Goal: Task Accomplishment & Management: Manage account settings

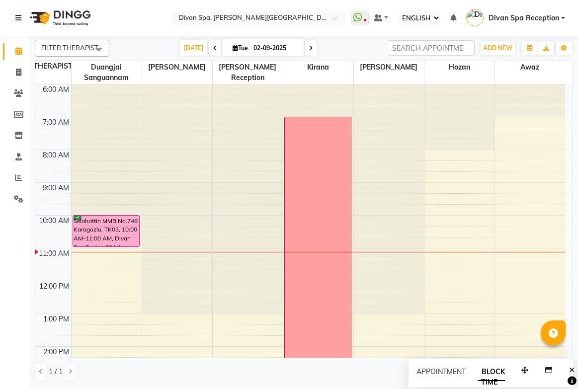
select select "ec"
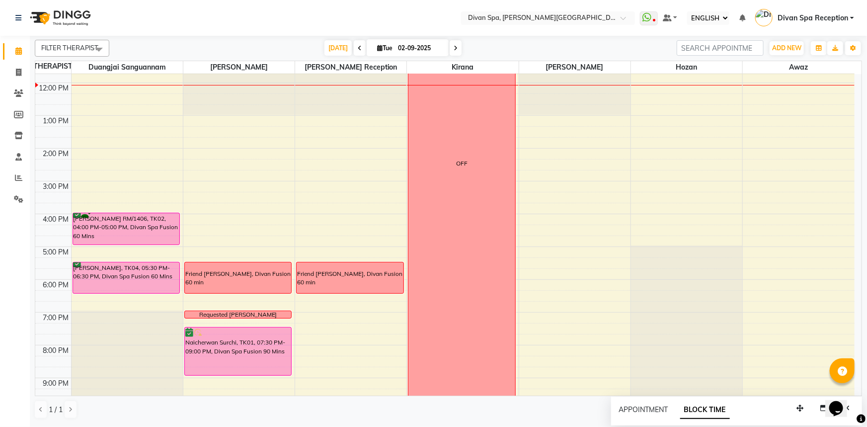
scroll to position [189, 0]
click at [454, 48] on icon at bounding box center [456, 48] width 4 height 6
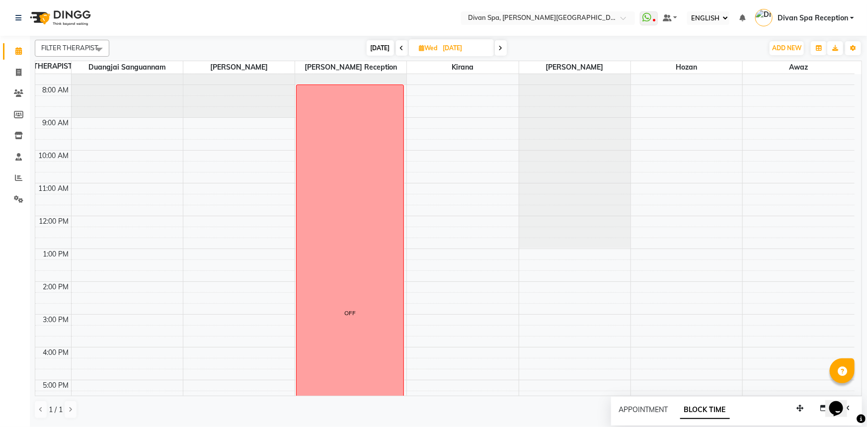
scroll to position [52, 0]
click at [385, 50] on span "[DATE]" at bounding box center [380, 47] width 27 height 15
type input "02-09-2025"
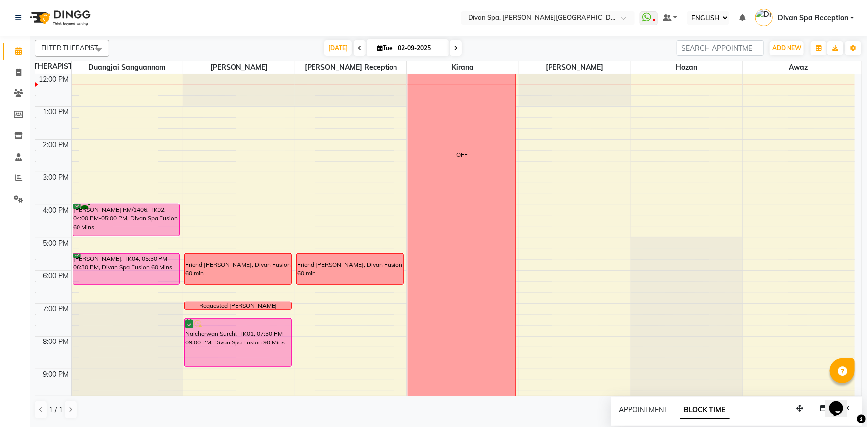
scroll to position [106, 0]
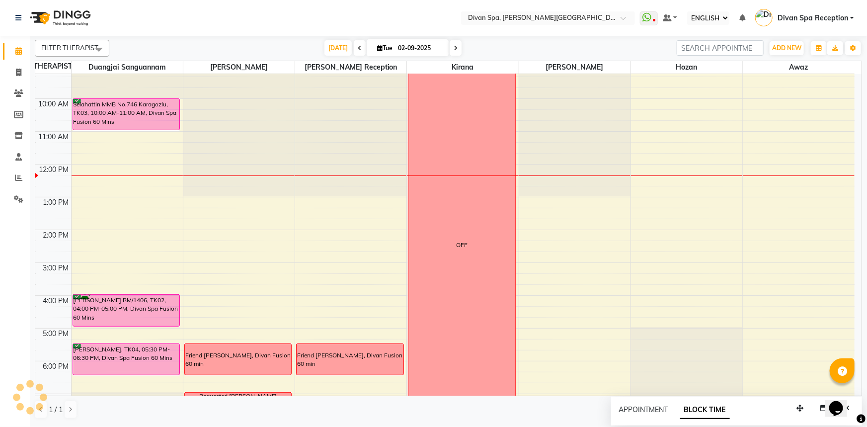
click at [152, 107] on div "Selahattin MMB No.746 Karagozlu, TK03, 10:00 AM-11:00 AM, Divan Spa Fusion 60 M…" at bounding box center [126, 114] width 107 height 31
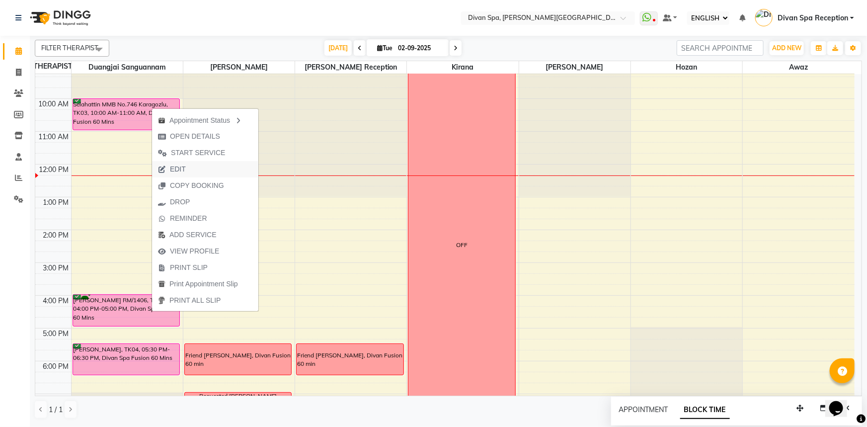
click at [163, 166] on icon "button" at bounding box center [162, 169] width 8 height 7
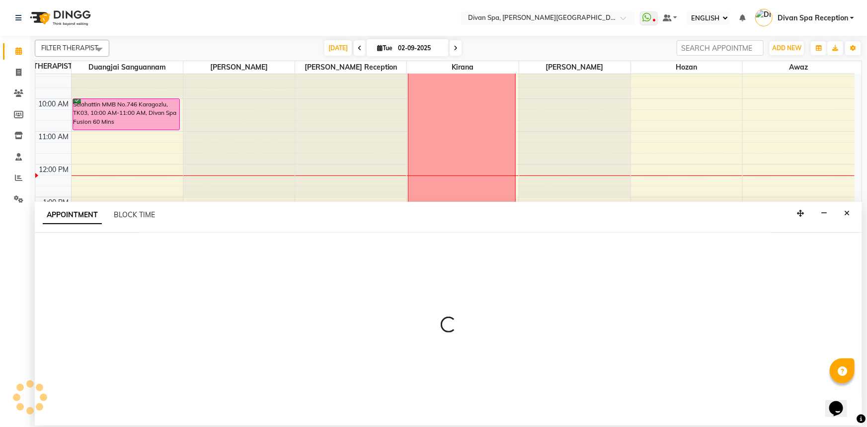
select select "tentative"
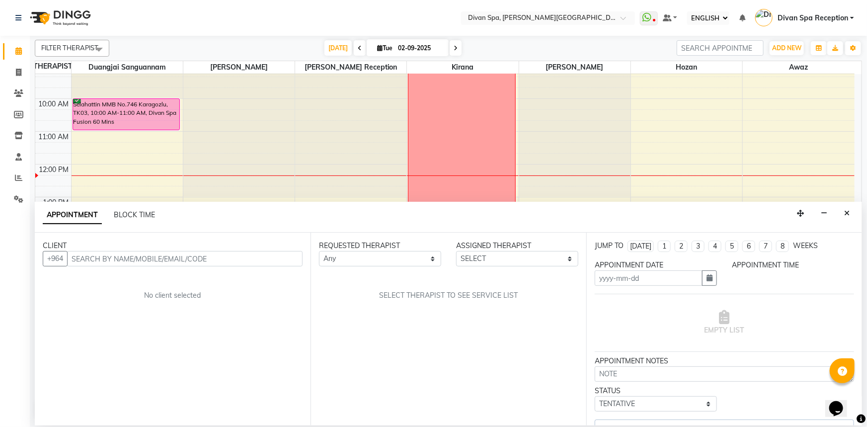
type input "02-09-2025"
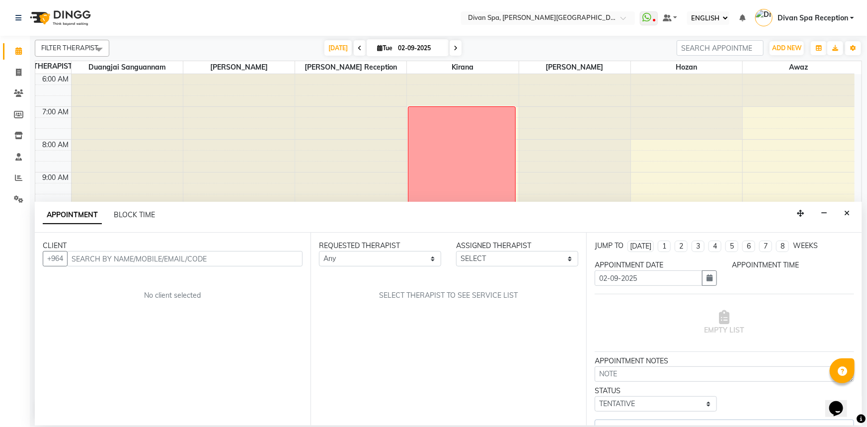
select select "confirm booking"
select select "600"
select select "17312"
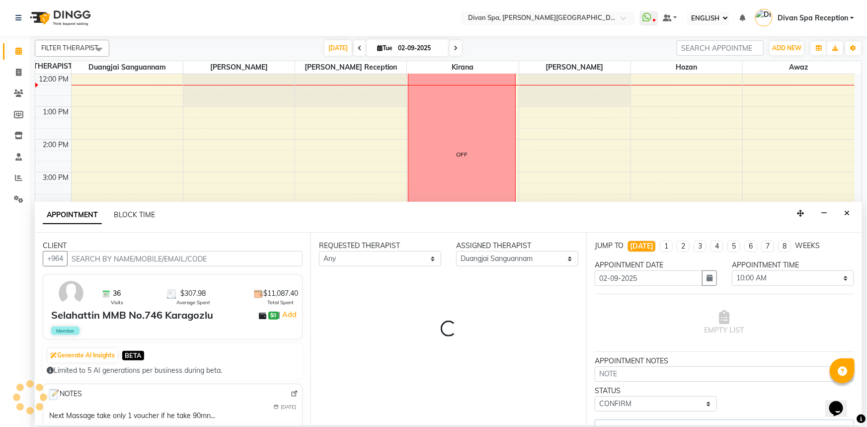
select select "2801"
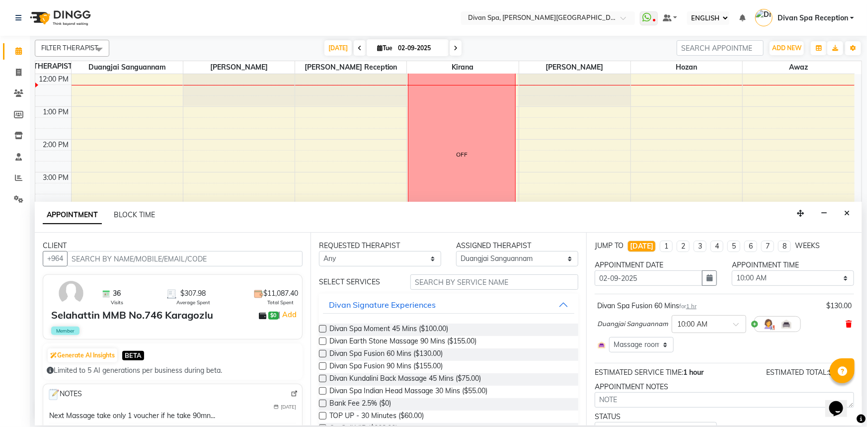
click at [577, 326] on icon at bounding box center [849, 324] width 6 height 7
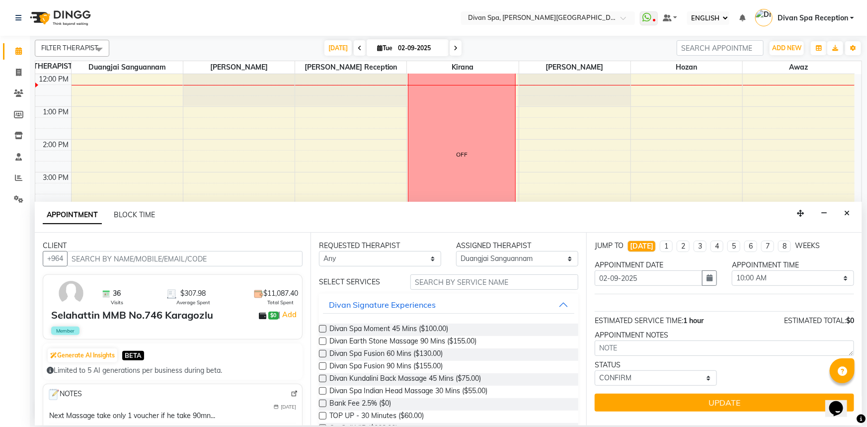
click at [326, 363] on label at bounding box center [322, 365] width 7 height 7
click at [326, 364] on input "checkbox" at bounding box center [322, 367] width 6 height 6
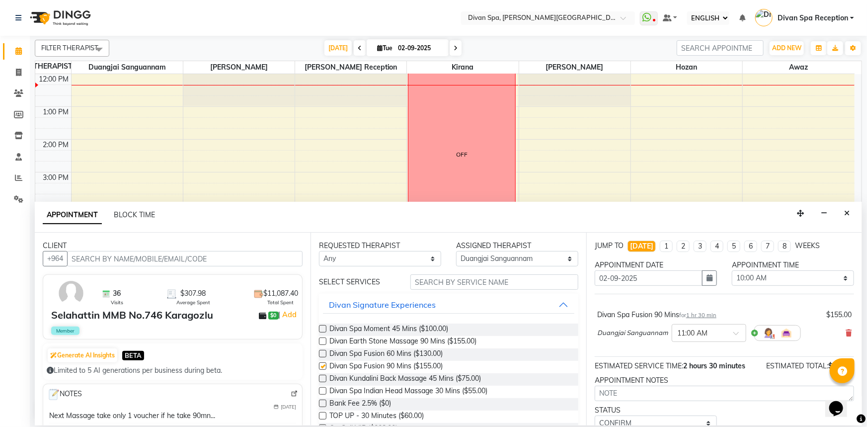
checkbox input "false"
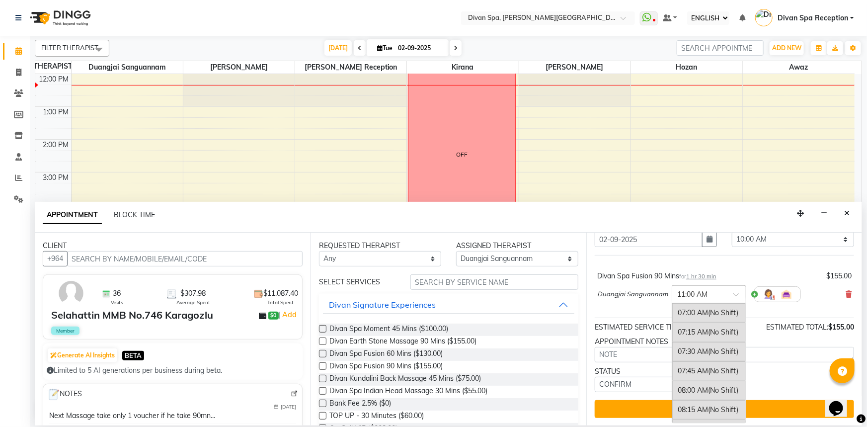
click at [577, 293] on input "text" at bounding box center [699, 293] width 44 height 10
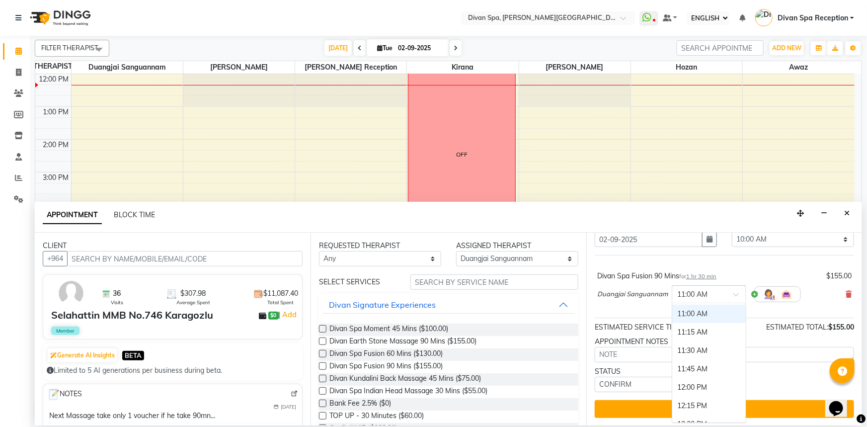
scroll to position [259, 0]
click at [577, 319] on div "10:30 AM" at bounding box center [709, 322] width 74 height 18
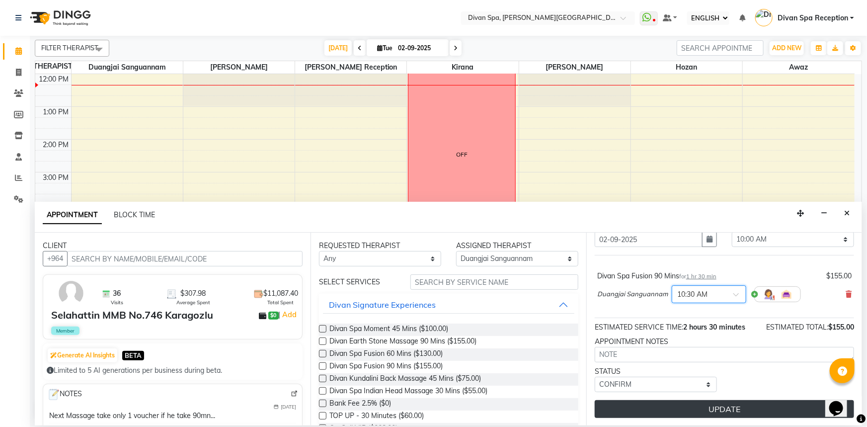
click at [577, 389] on button "UPDATE" at bounding box center [724, 409] width 259 height 18
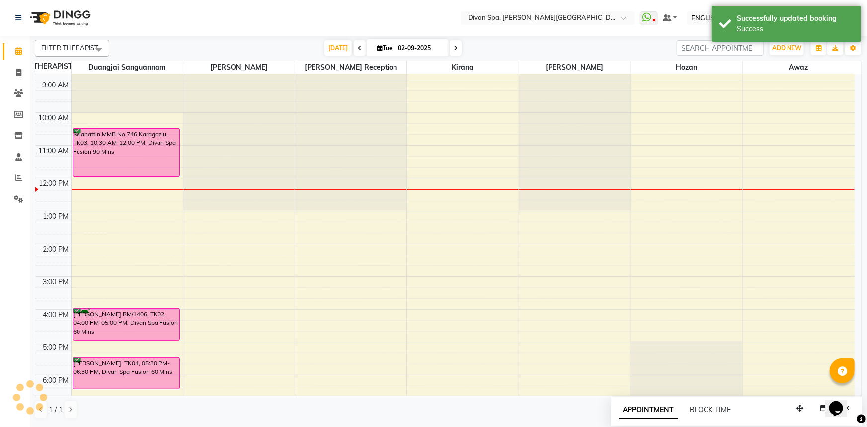
scroll to position [61, 0]
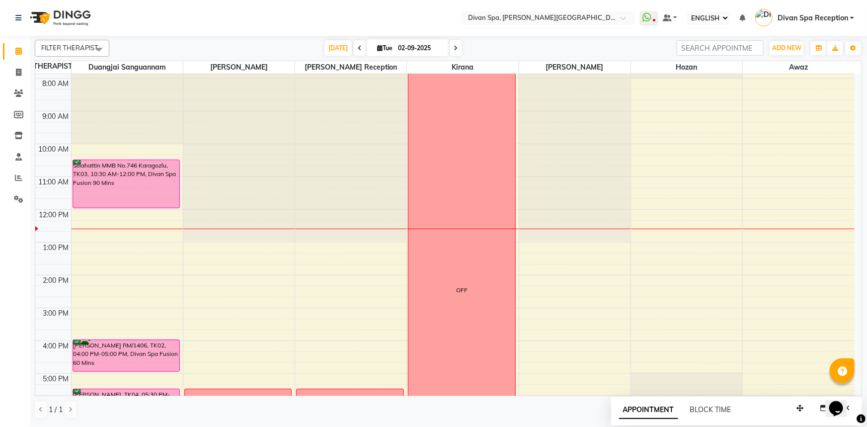
click at [130, 237] on div "6:00 AM 7:00 AM 8:00 AM 9:00 AM 10:00 AM 11:00 AM 12:00 PM 1:00 PM 2:00 PM 3:00…" at bounding box center [444, 291] width 819 height 557
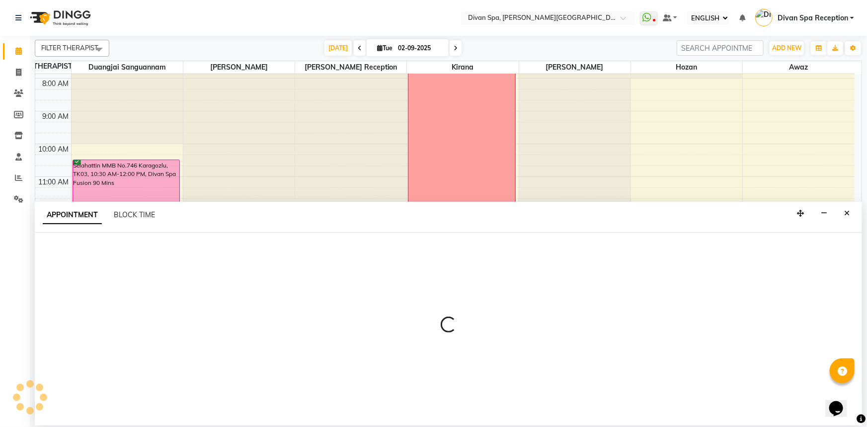
select select "17312"
select select "765"
select select "tentative"
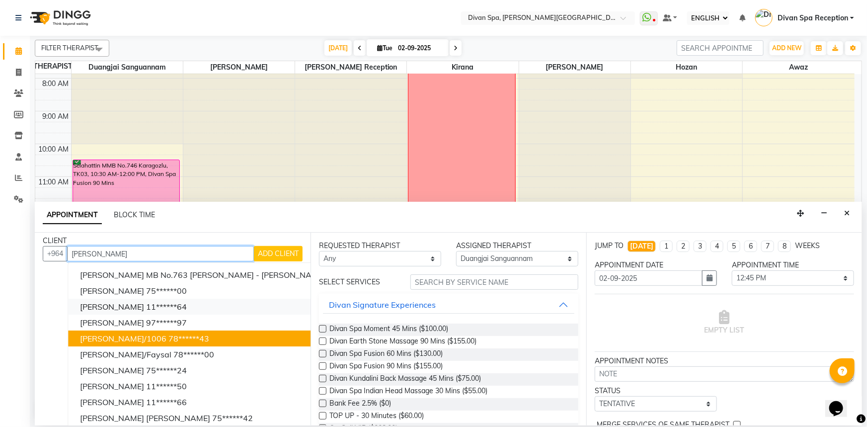
scroll to position [0, 0]
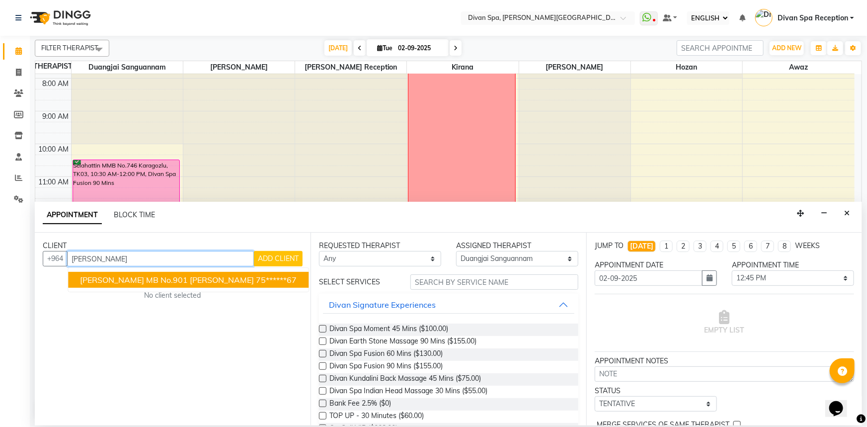
click at [193, 283] on span "[PERSON_NAME] MB No.901 [PERSON_NAME]" at bounding box center [167, 280] width 174 height 10
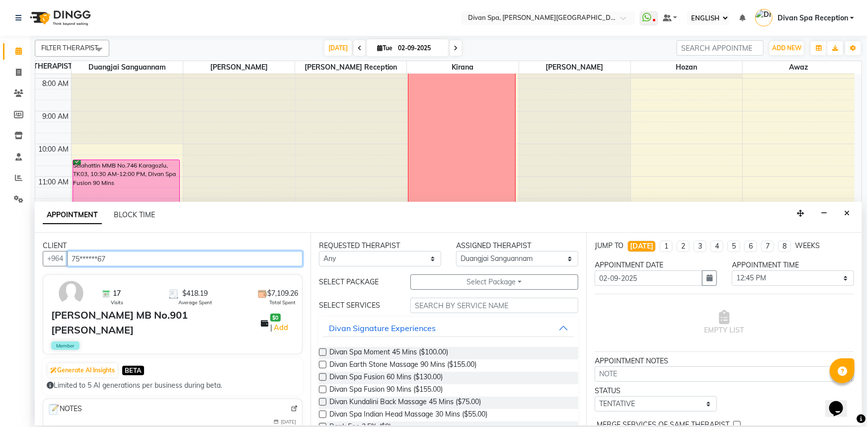
type input "75******67"
click at [326, 376] on label at bounding box center [322, 376] width 7 height 7
click at [326, 376] on input "checkbox" at bounding box center [322, 378] width 6 height 6
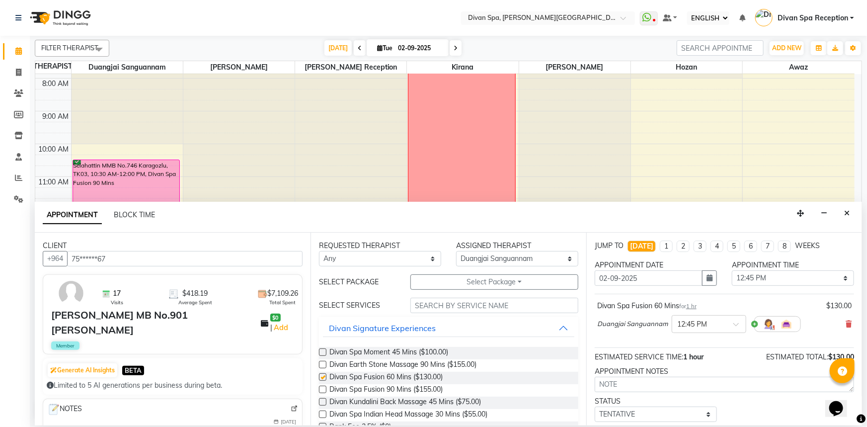
checkbox input "false"
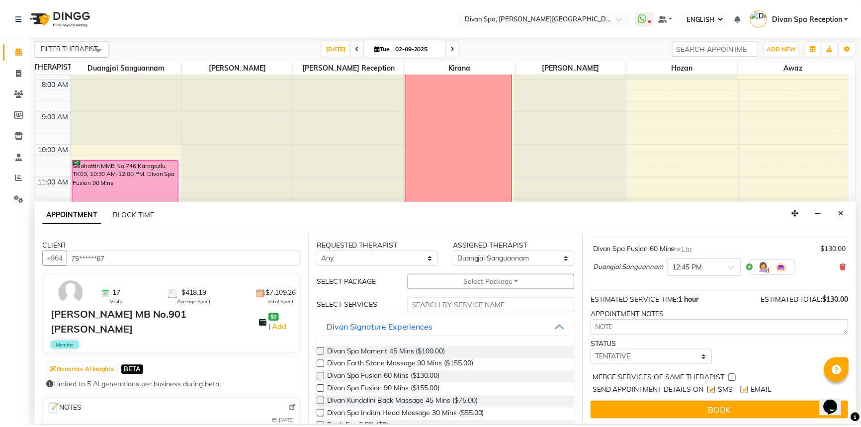
scroll to position [59, 0]
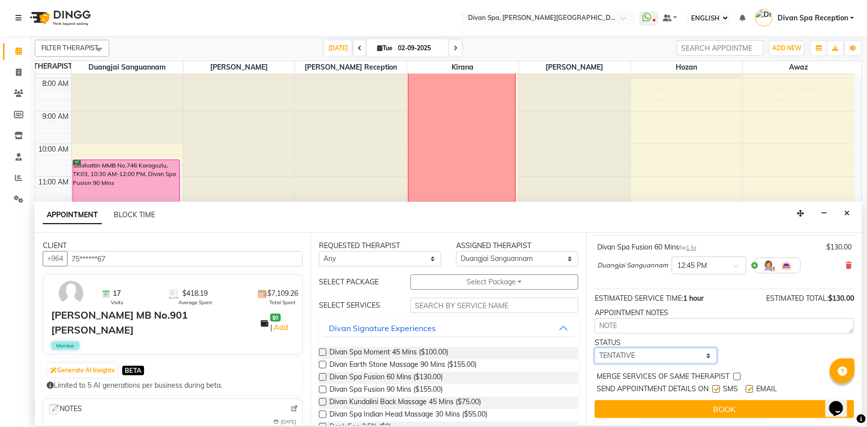
click at [577, 357] on select "SELECT TENTATIVE CONFIRM CHECK-IN UPCOMING" at bounding box center [656, 355] width 122 height 15
select select "confirm booking"
click at [577, 348] on select "SELECT TENTATIVE CONFIRM CHECK-IN UPCOMING" at bounding box center [656, 355] width 122 height 15
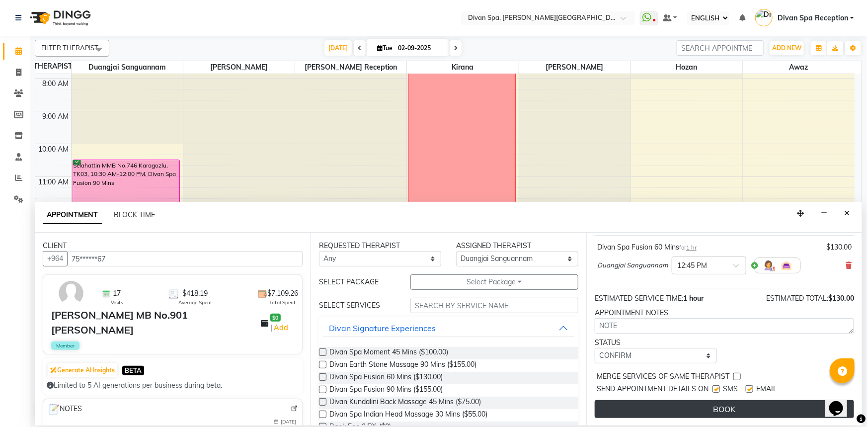
click at [577, 389] on button "BOOK" at bounding box center [724, 409] width 259 height 18
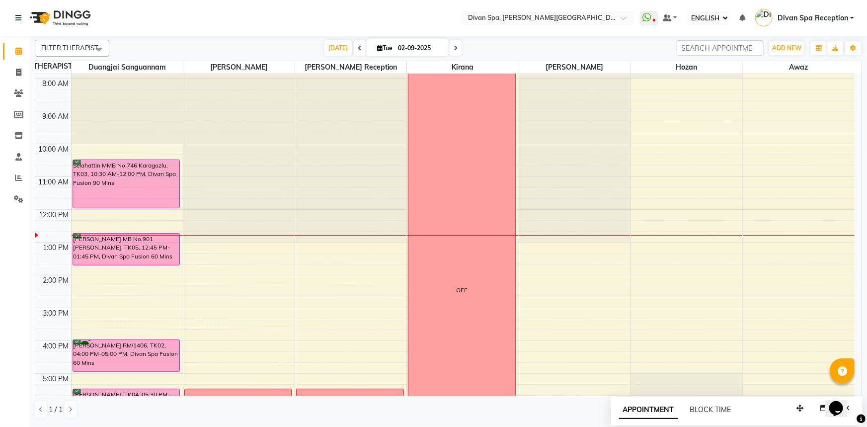
click at [130, 177] on div "Selahattin MMB No.746 Karagozlu, TK03, 10:30 AM-12:00 PM, Divan Spa Fusion 90 M…" at bounding box center [126, 184] width 107 height 48
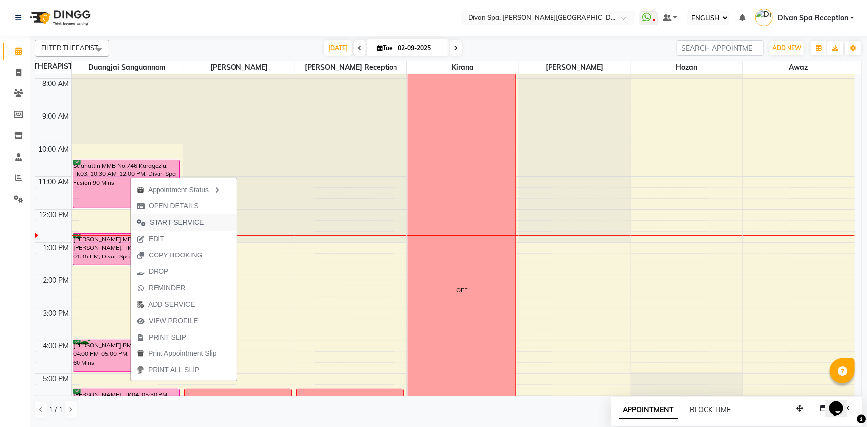
click at [169, 223] on span "START SERVICE" at bounding box center [177, 222] width 54 height 10
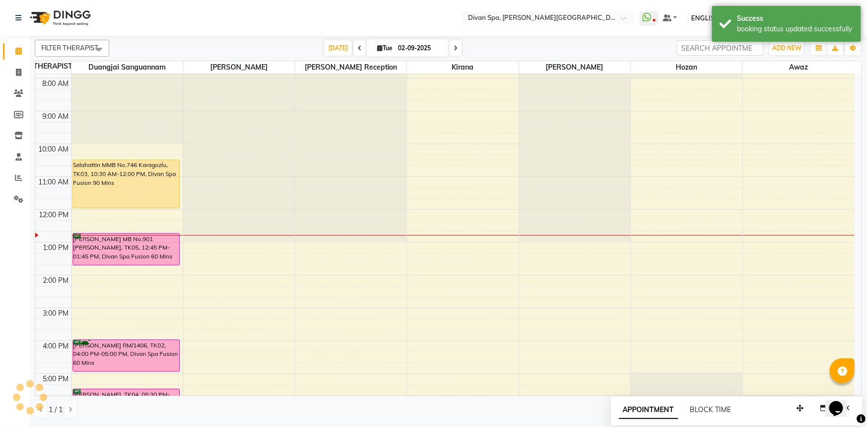
click at [144, 184] on div "Selahattin MMB No.746 Karagozlu, TK03, 10:30 AM-12:00 PM, Divan Spa Fusion 90 M…" at bounding box center [126, 184] width 107 height 48
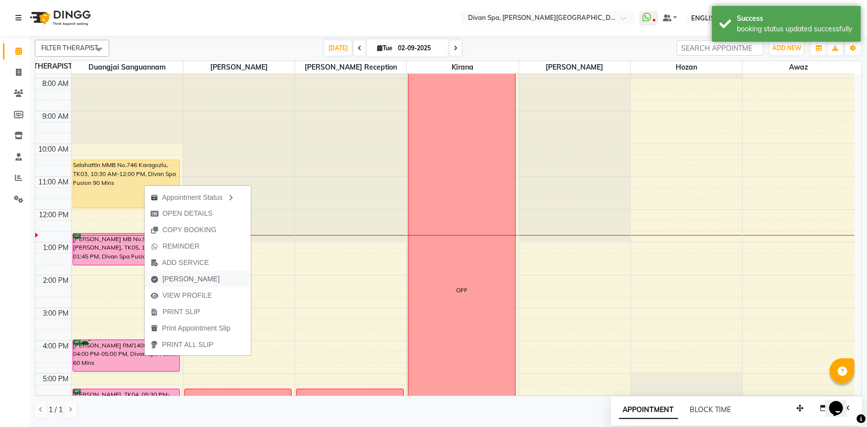
click at [192, 280] on span "[PERSON_NAME]" at bounding box center [191, 279] width 57 height 10
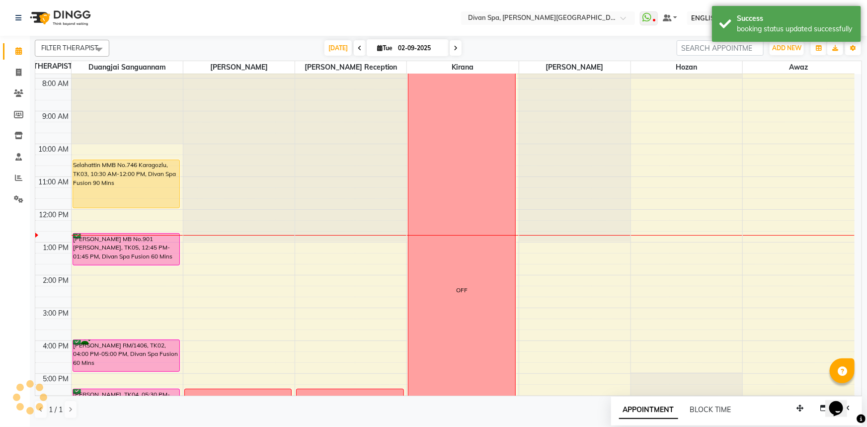
select select "service"
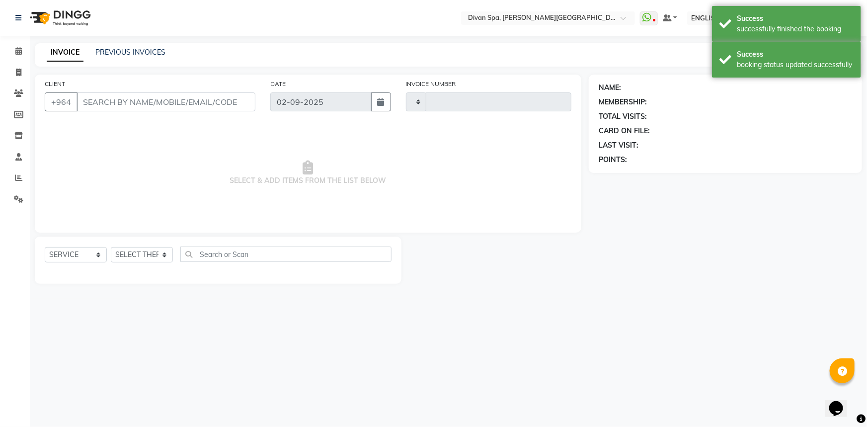
type input "1063"
select select "3515"
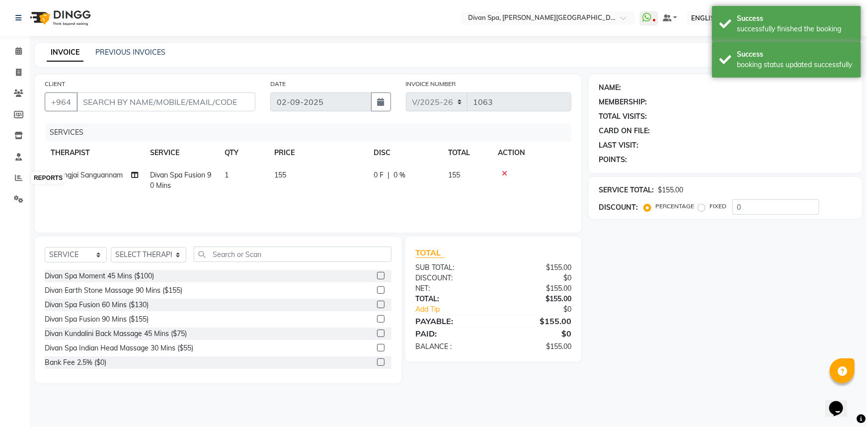
type input "75******92"
select select "17312"
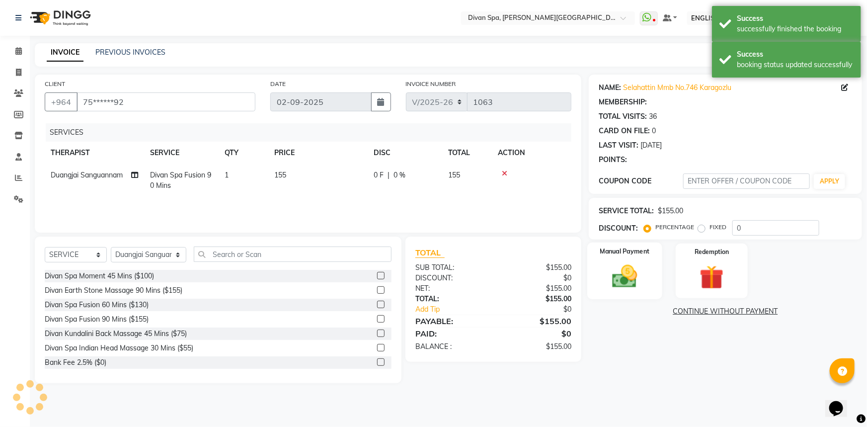
select select "1: Object"
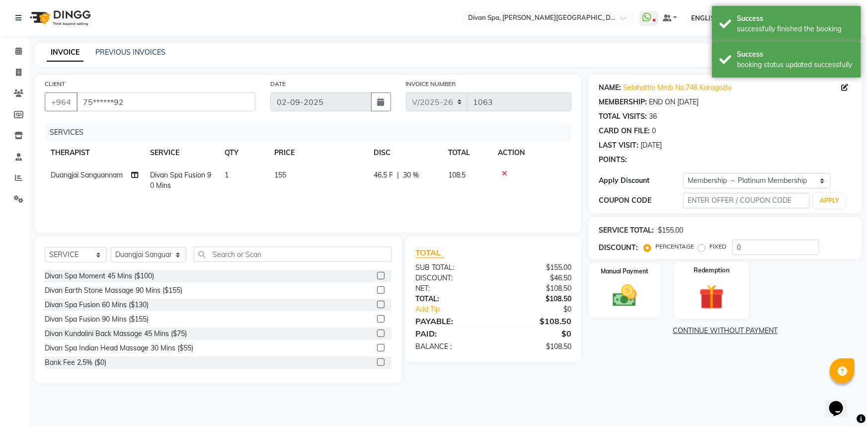
drag, startPoint x: 643, startPoint y: 266, endPoint x: 678, endPoint y: 279, distance: 37.6
click at [577, 267] on label "Manual Payment" at bounding box center [625, 271] width 48 height 9
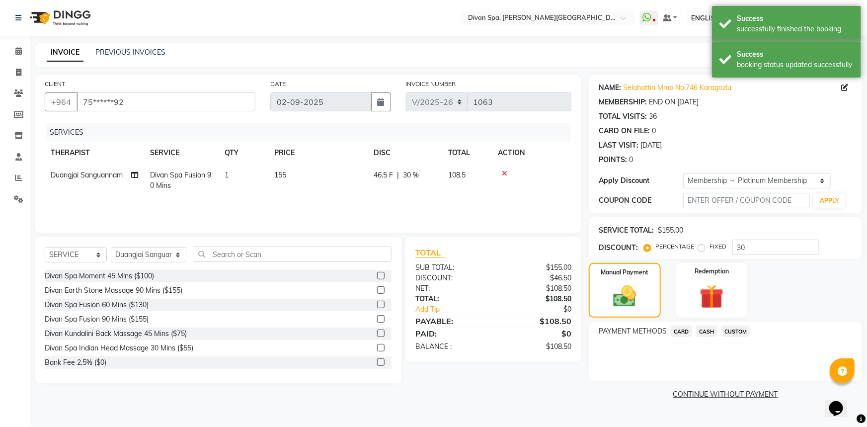
drag, startPoint x: 726, startPoint y: 332, endPoint x: 723, endPoint y: 338, distance: 7.1
click at [577, 332] on span "CUSTOM" at bounding box center [736, 331] width 29 height 11
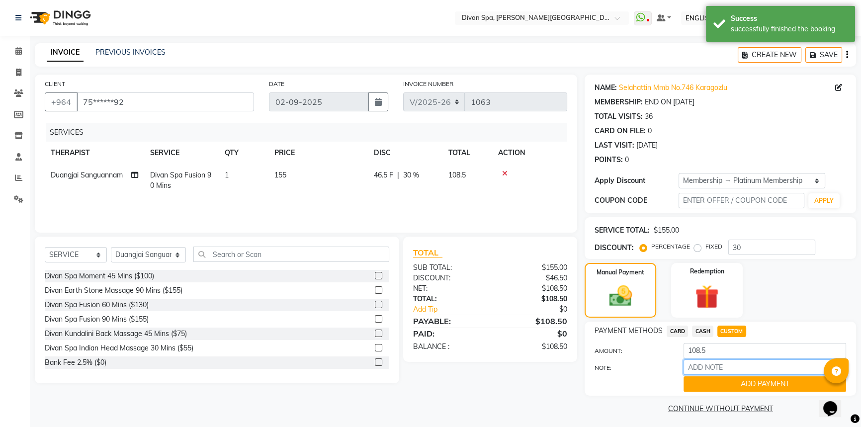
click at [577, 362] on input "NOTE:" at bounding box center [764, 366] width 163 height 15
click at [577, 353] on label "AMOUNT:" at bounding box center [631, 350] width 89 height 9
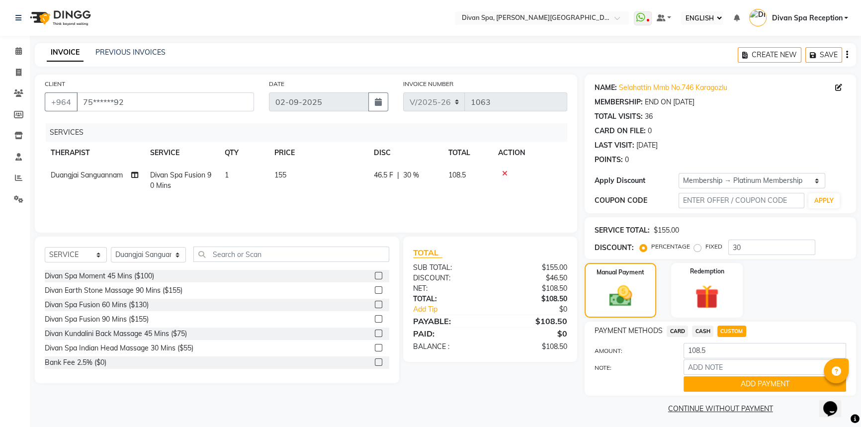
click at [577, 332] on span "CASH" at bounding box center [702, 331] width 21 height 11
click at [577, 246] on input "30" at bounding box center [771, 247] width 87 height 15
type input "3"
type input "100"
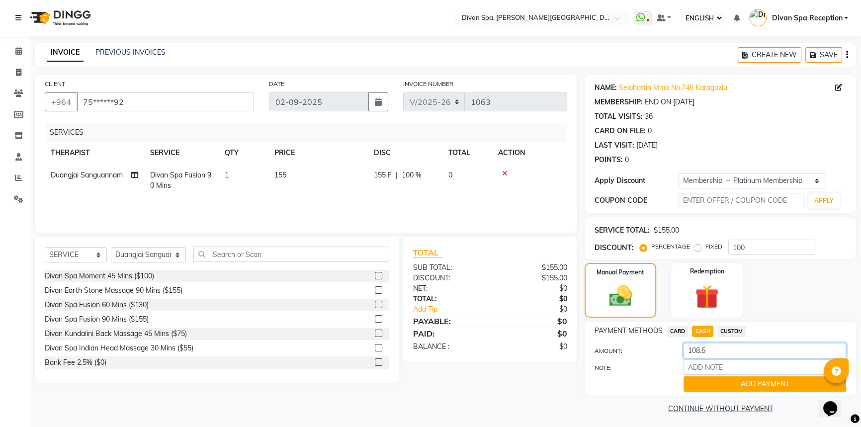
drag, startPoint x: 719, startPoint y: 346, endPoint x: 656, endPoint y: 348, distance: 62.7
click at [577, 348] on div "AMOUNT: 108.5" at bounding box center [720, 351] width 266 height 17
click at [577, 342] on div "PAYMENT METHODS CARD CASH CUSTOM AMOUNT: NOTE: ADD PAYMENT" at bounding box center [719, 359] width 251 height 66
click at [577, 349] on input "number" at bounding box center [764, 350] width 163 height 15
type input "0"
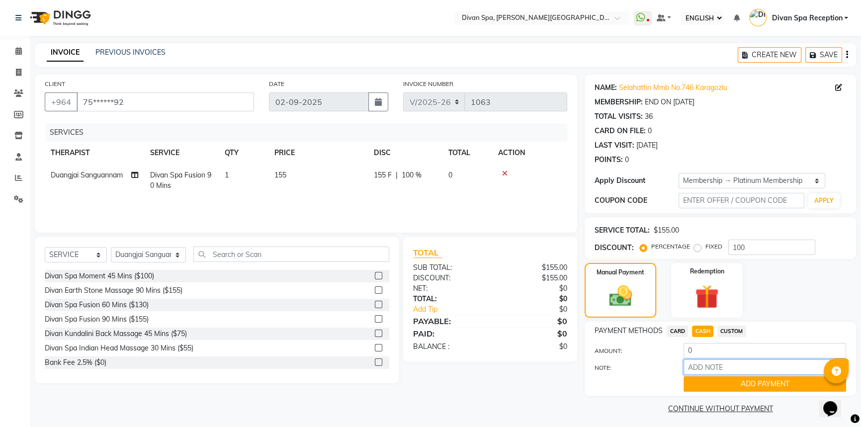
click at [577, 363] on input "NOTE:" at bounding box center [764, 366] width 163 height 15
type input "Voucher"
drag, startPoint x: 721, startPoint y: 365, endPoint x: 674, endPoint y: 359, distance: 47.1
click at [577, 359] on div "NOTE: Voucher" at bounding box center [720, 367] width 266 height 17
click at [577, 383] on button "ADD PAYMENT" at bounding box center [764, 383] width 163 height 15
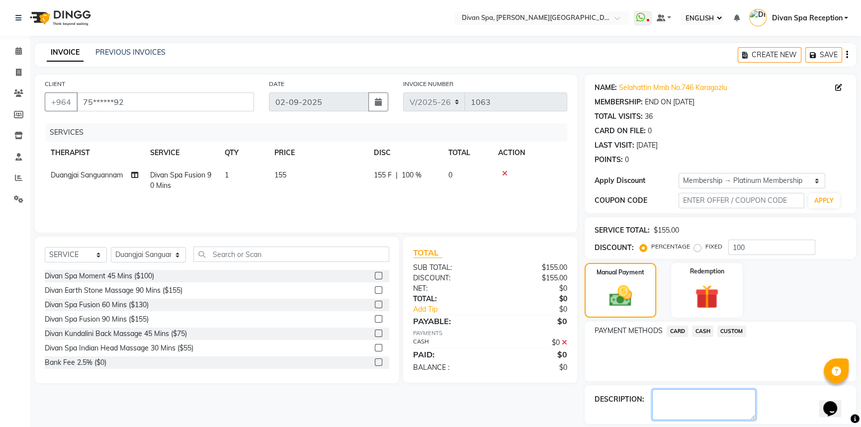
paste textarea "Voucher"
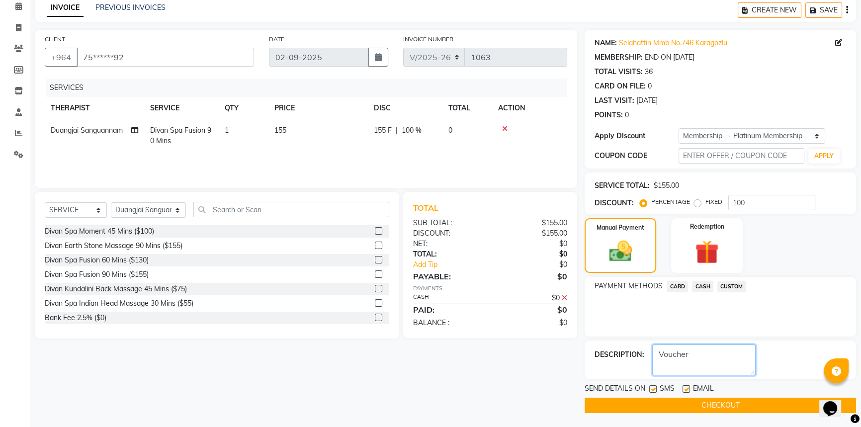
type textarea "Voucher"
click at [577, 389] on button "CHECKOUT" at bounding box center [719, 405] width 271 height 15
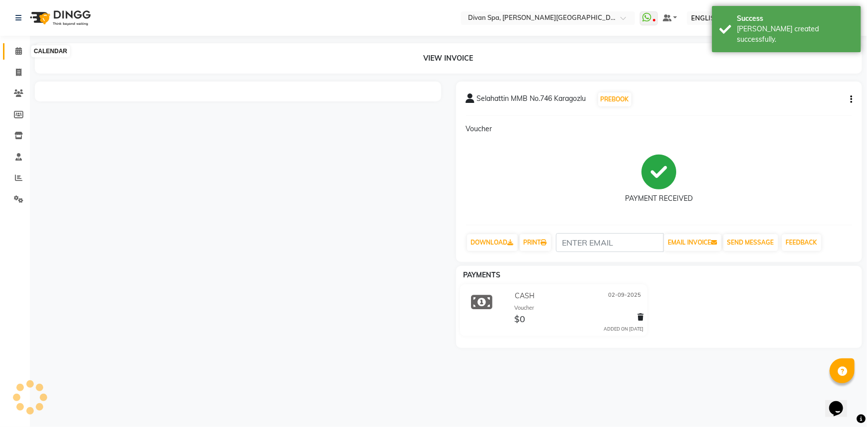
click at [17, 53] on icon at bounding box center [18, 50] width 6 height 7
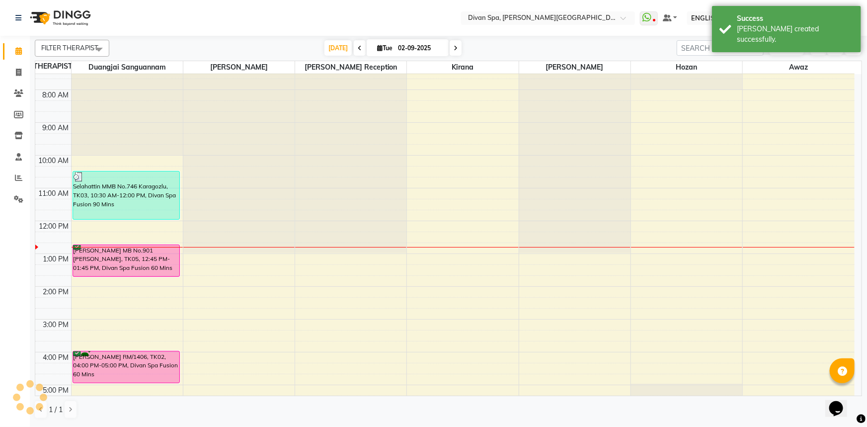
scroll to position [90, 0]
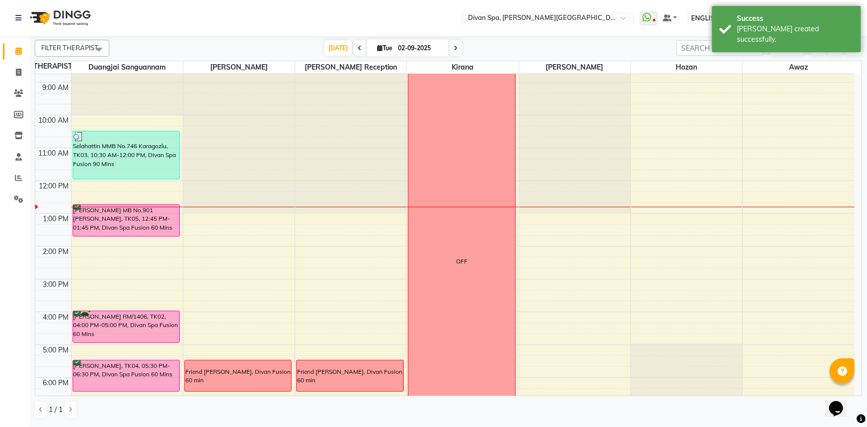
click at [152, 214] on div "[PERSON_NAME] MB No.901 [PERSON_NAME], TK05, 12:45 PM-01:45 PM, Divan Spa Fusio…" at bounding box center [126, 220] width 107 height 31
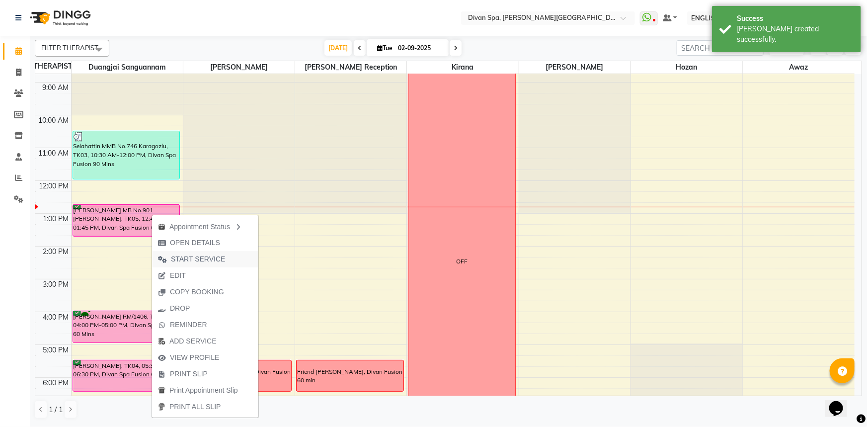
click at [184, 259] on span "START SERVICE" at bounding box center [198, 259] width 54 height 10
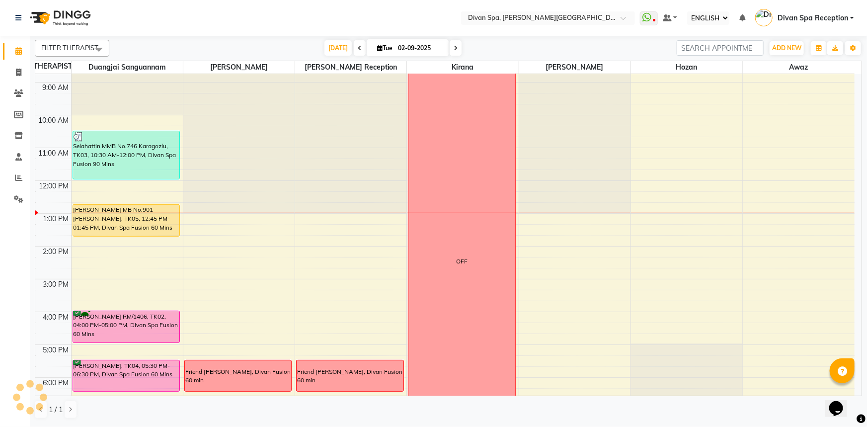
click at [152, 220] on div "[PERSON_NAME] MB No.901 [PERSON_NAME], TK05, 12:45 PM-01:45 PM, Divan Spa Fusio…" at bounding box center [126, 220] width 107 height 31
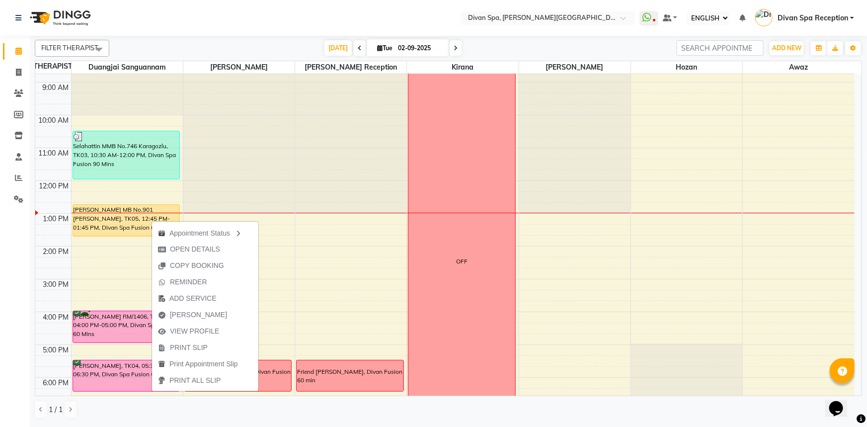
click at [191, 313] on span "[PERSON_NAME]" at bounding box center [198, 315] width 57 height 10
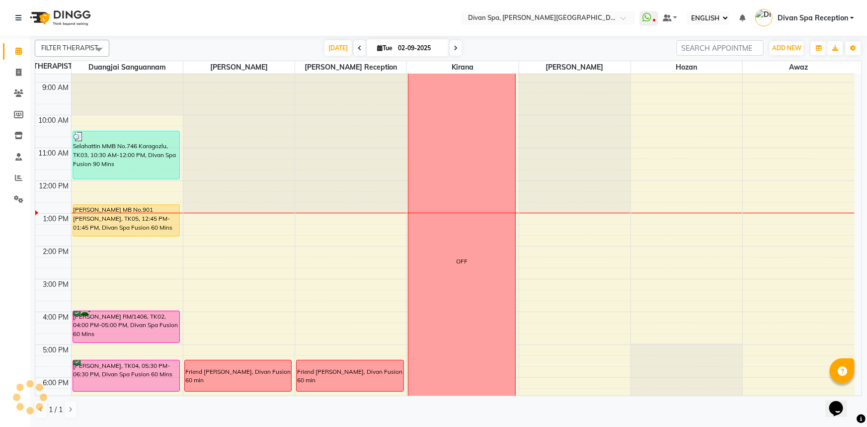
select select "service"
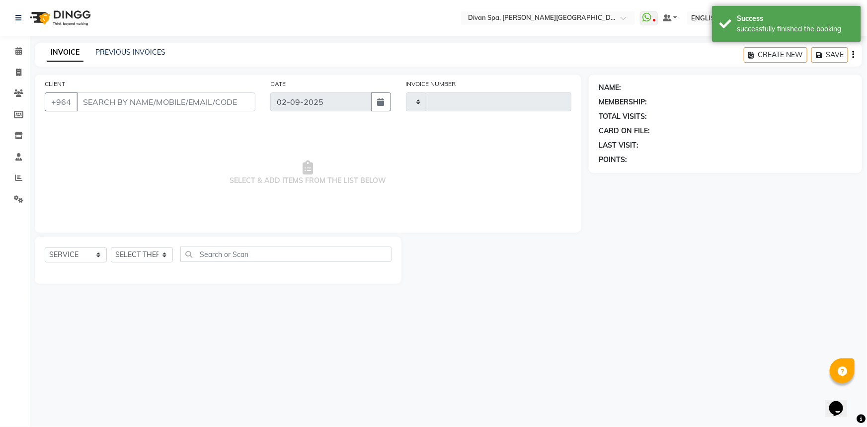
type input "1064"
select select "3515"
type input "75******67"
select select "17312"
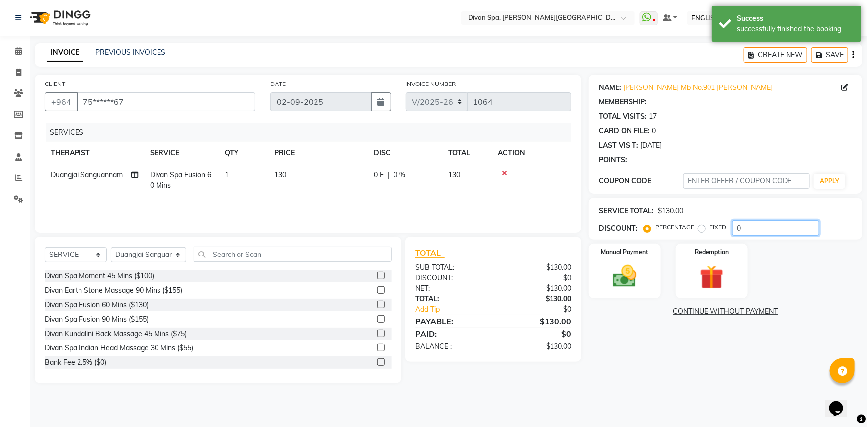
click at [577, 223] on input "0" at bounding box center [776, 227] width 87 height 15
select select "1: Object"
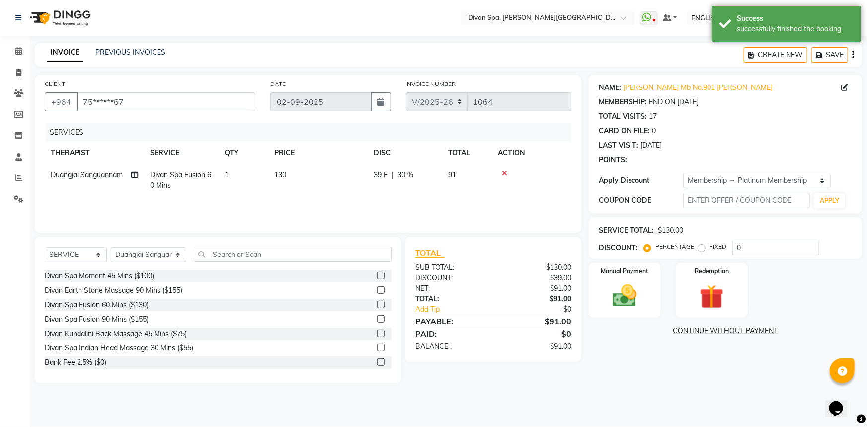
click at [577, 223] on div "SERVICE TOTAL: $130.00 DISCOUNT: PERCENTAGE FIXED 0" at bounding box center [725, 238] width 253 height 34
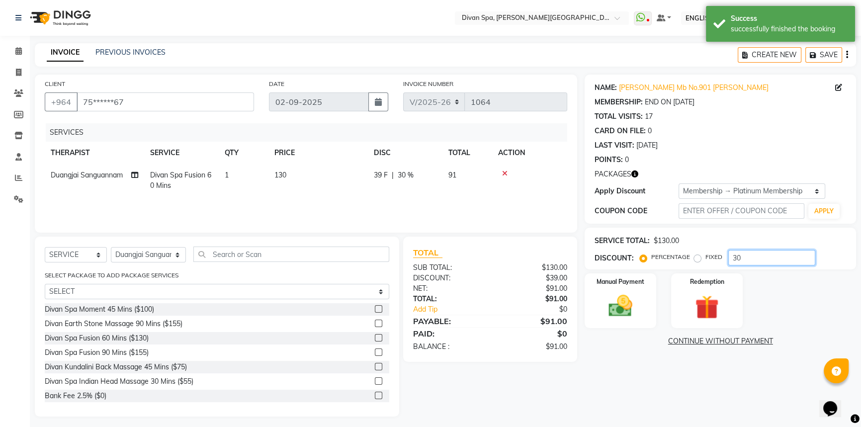
click at [577, 257] on input "30" at bounding box center [771, 257] width 87 height 15
type input "3"
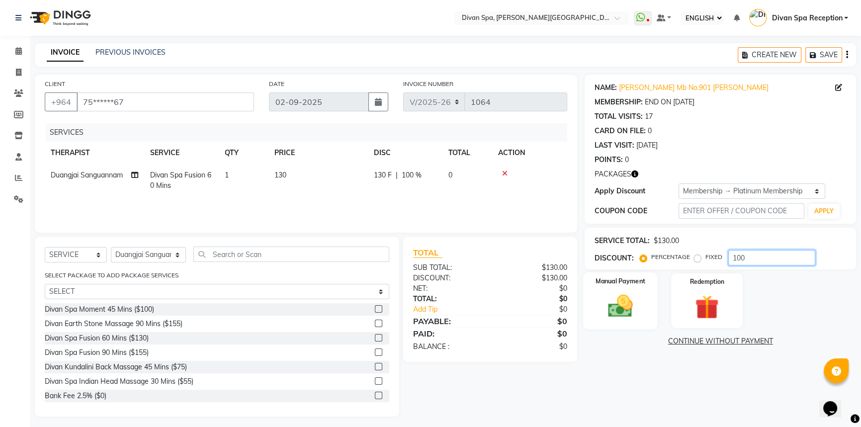
type input "100"
click at [577, 310] on img at bounding box center [620, 306] width 40 height 28
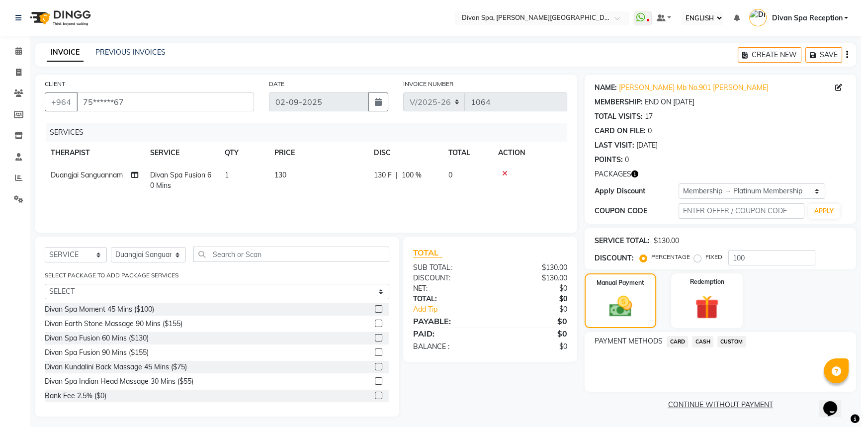
click at [577, 338] on span "CUSTOM" at bounding box center [731, 341] width 29 height 11
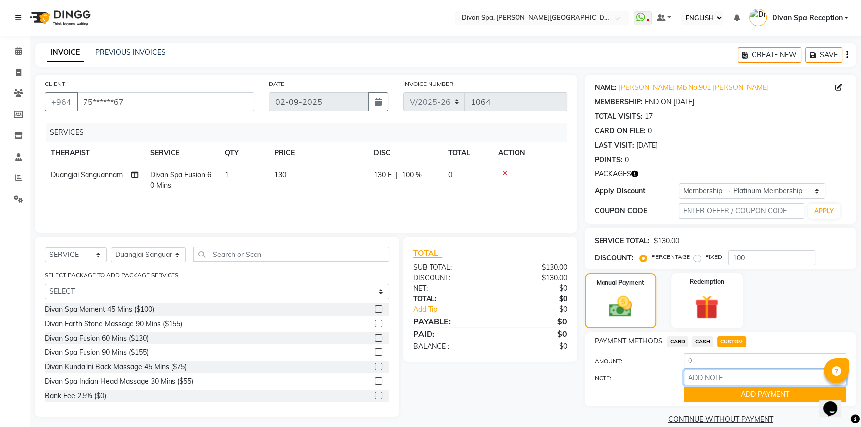
click at [577, 376] on input "NOTE:" at bounding box center [764, 377] width 163 height 15
type input "Voucher"
drag, startPoint x: 740, startPoint y: 374, endPoint x: 684, endPoint y: 381, distance: 57.1
click at [577, 381] on input "Voucher" at bounding box center [764, 377] width 163 height 15
click at [577, 389] on button "ADD PAYMENT" at bounding box center [764, 394] width 163 height 15
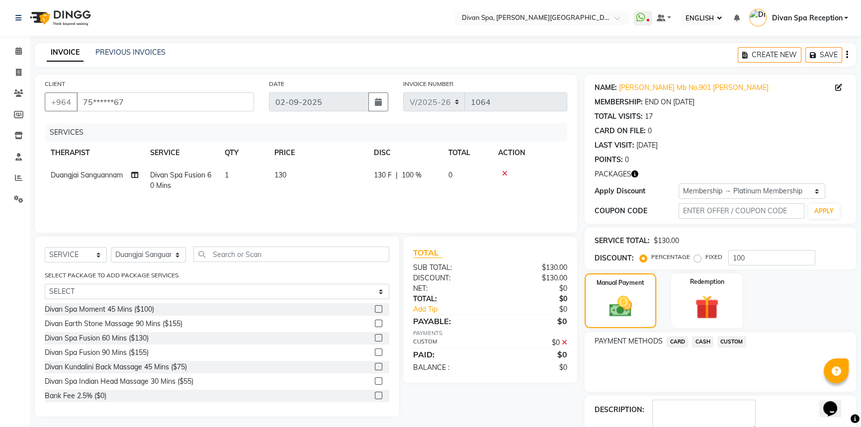
scroll to position [55, 0]
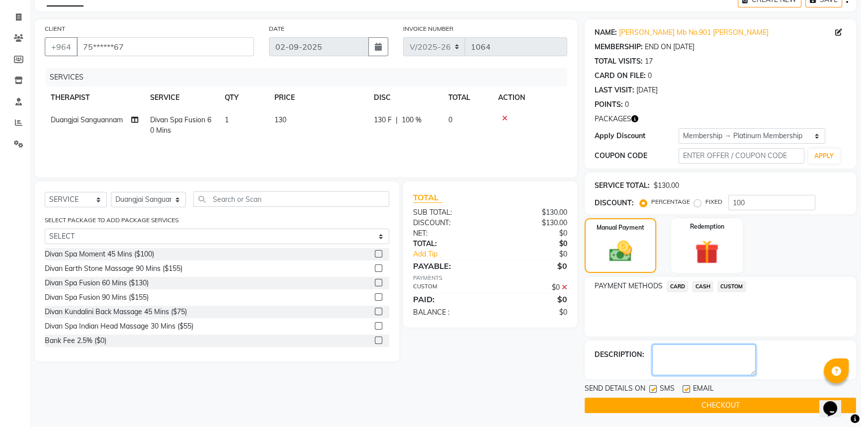
click at [577, 372] on textarea at bounding box center [703, 359] width 103 height 31
paste textarea "Voucher"
type textarea "Voucher"
click at [577, 389] on button "CHECKOUT" at bounding box center [719, 405] width 271 height 15
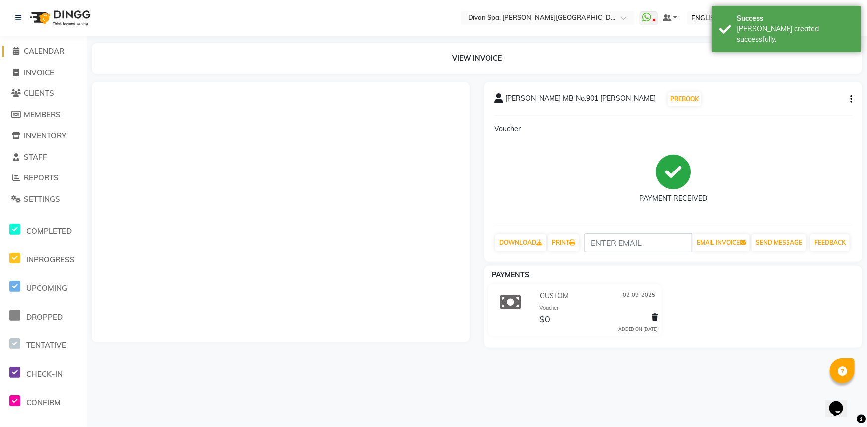
click at [26, 48] on span "CALENDAR" at bounding box center [44, 50] width 40 height 9
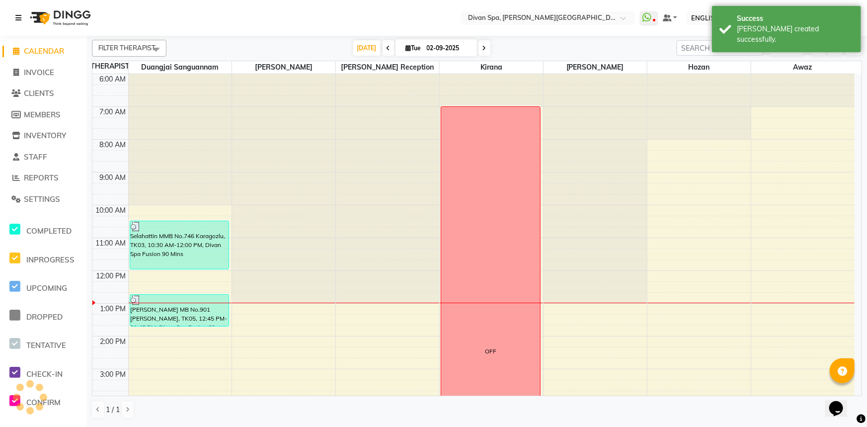
click at [20, 15] on icon at bounding box center [18, 17] width 6 height 7
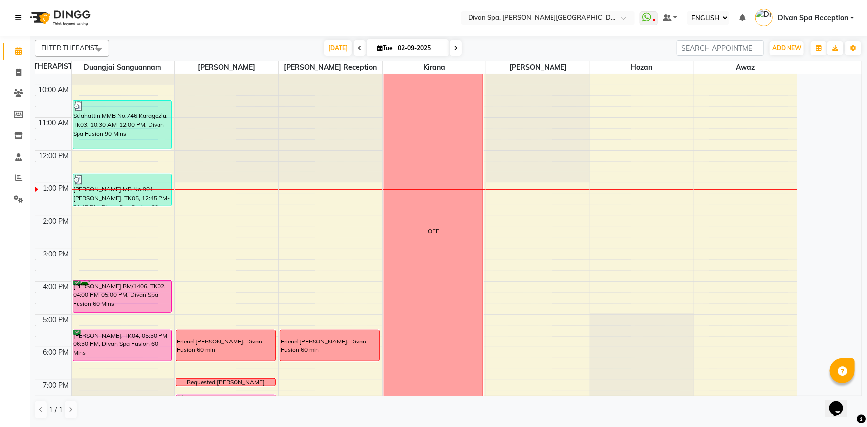
scroll to position [119, 0]
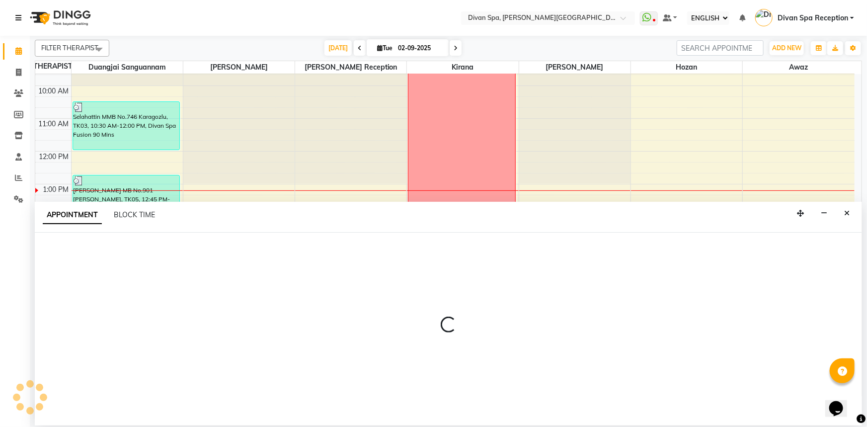
select select "17312"
select select "tentative"
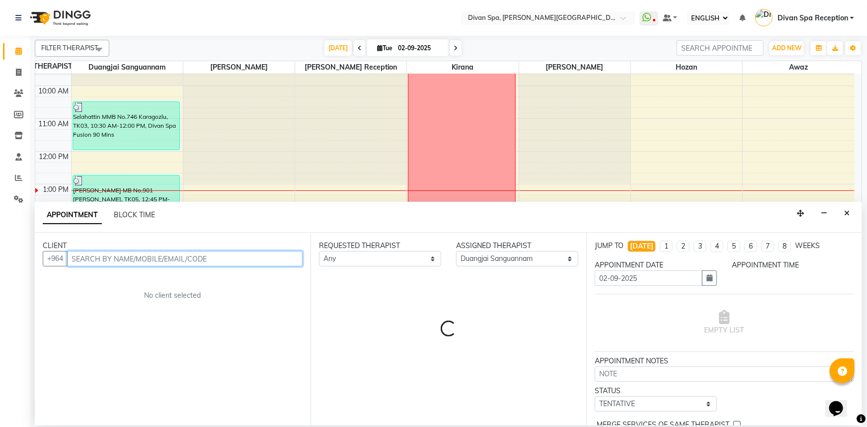
select select "855"
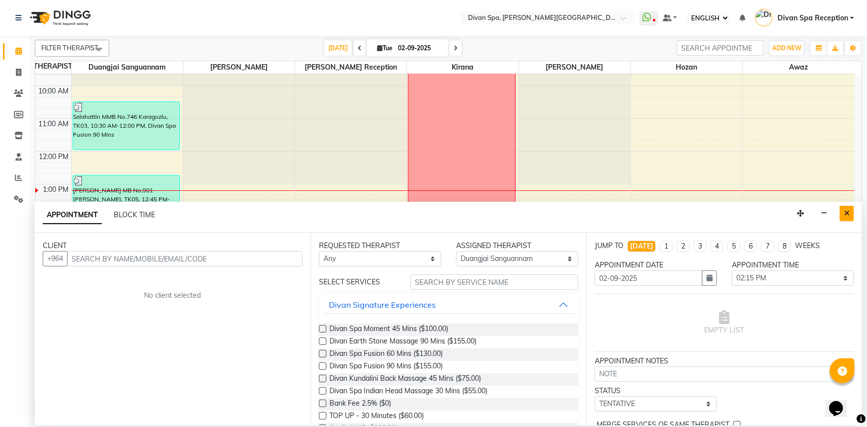
click at [577, 214] on icon "Close" at bounding box center [846, 213] width 5 height 7
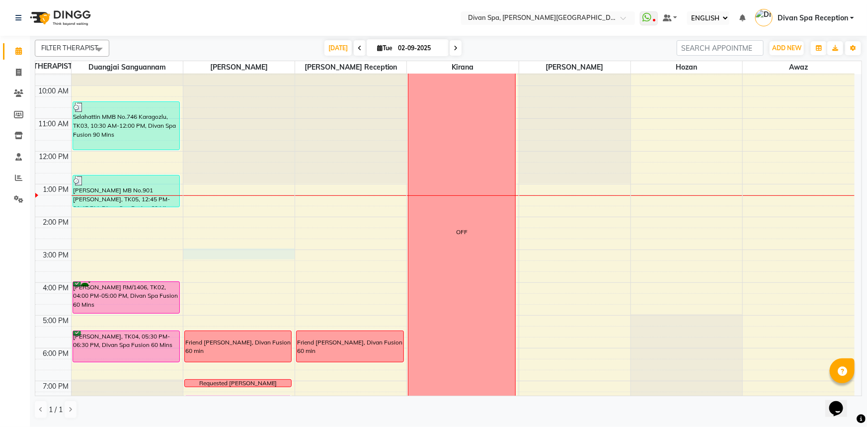
click at [269, 249] on div "6:00 AM 7:00 AM 8:00 AM 9:00 AM 10:00 AM 11:00 AM 12:00 PM 1:00 PM 2:00 PM 3:00…" at bounding box center [444, 233] width 819 height 557
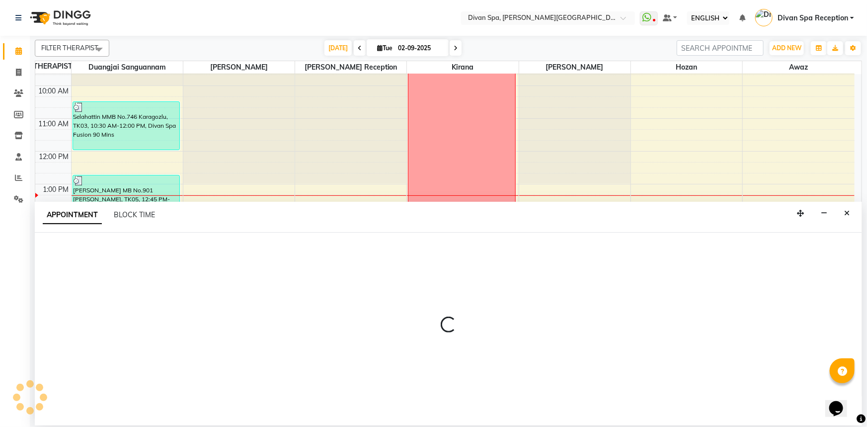
select select "17310"
select select "900"
select select "tentative"
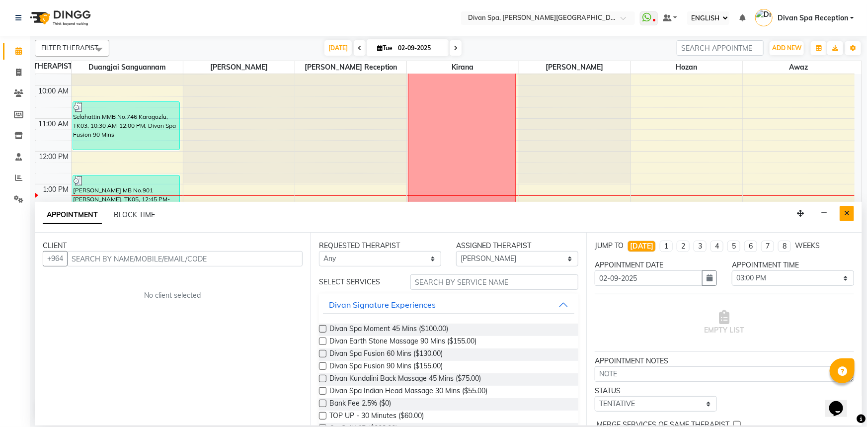
click at [577, 217] on button "Close" at bounding box center [847, 213] width 14 height 15
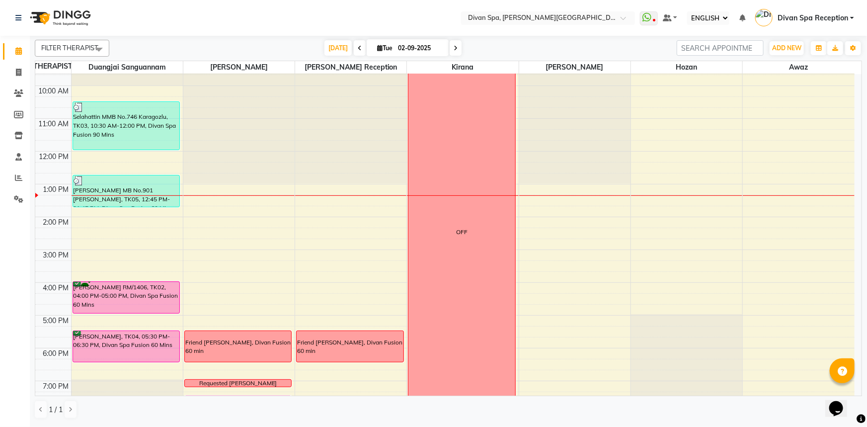
click at [267, 252] on div "6:00 AM 7:00 AM 8:00 AM 9:00 AM 10:00 AM 11:00 AM 12:00 PM 1:00 PM 2:00 PM 3:00…" at bounding box center [444, 233] width 819 height 557
select select "17310"
select select "tentative"
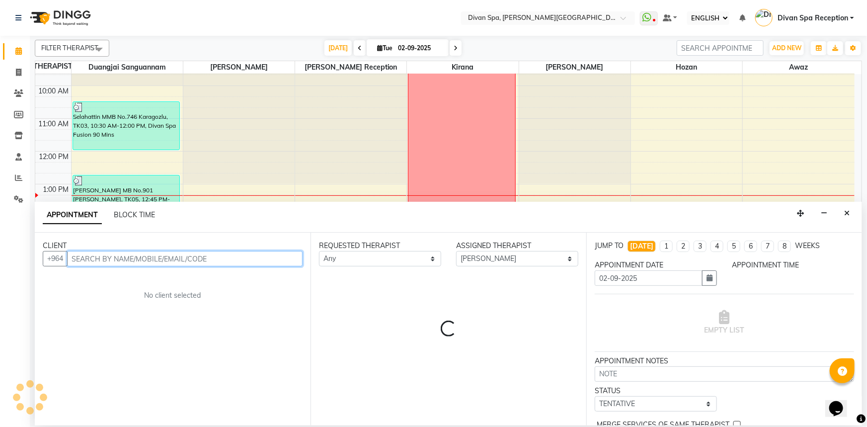
select select "900"
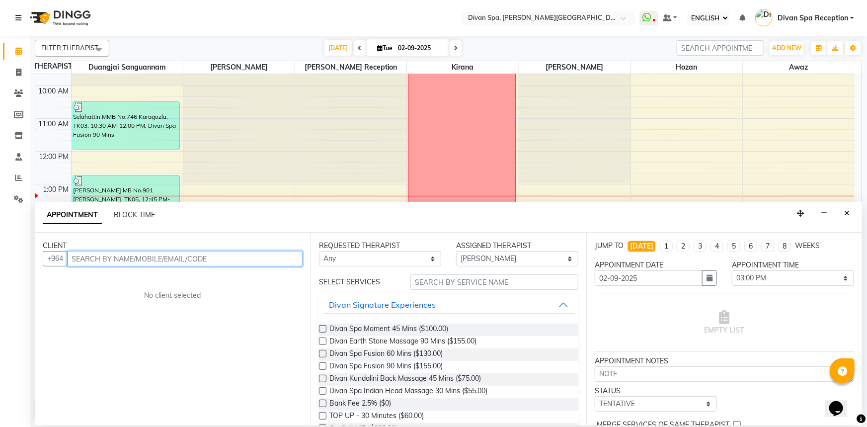
click at [243, 258] on input "text" at bounding box center [185, 258] width 236 height 15
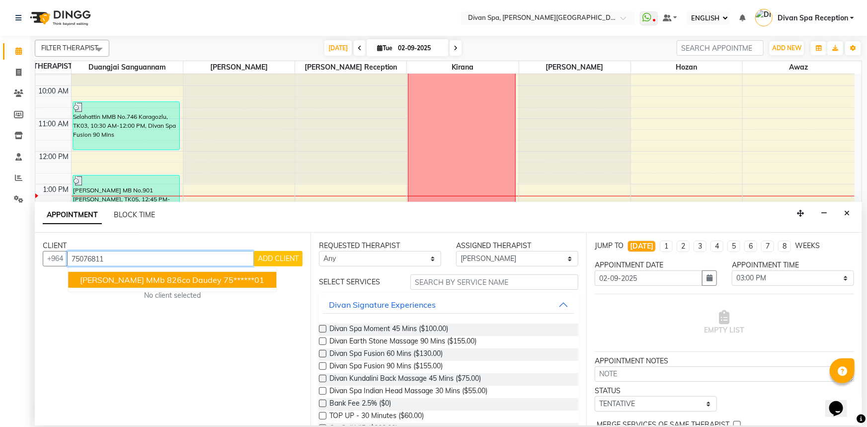
click at [117, 288] on ngb-typeahead-window "[PERSON_NAME] MMb 826co Daudey 75******01" at bounding box center [172, 279] width 209 height 25
click at [139, 285] on button "[PERSON_NAME] MMb 826co Daudey 75******01" at bounding box center [172, 280] width 208 height 16
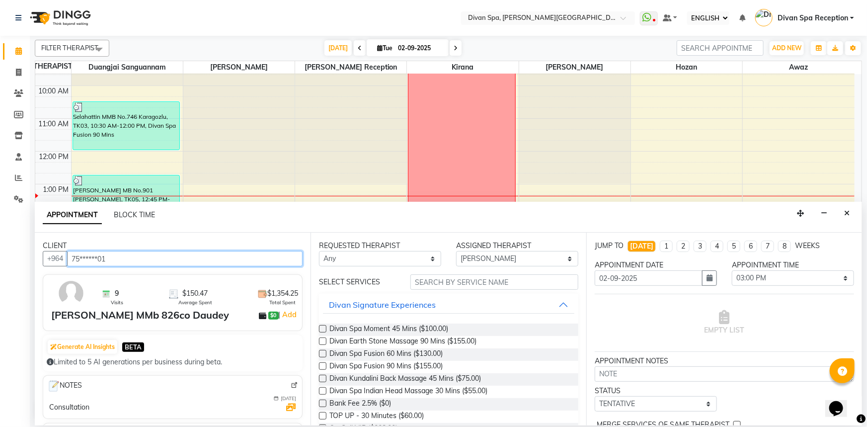
type input "75******01"
click at [322, 351] on label at bounding box center [322, 353] width 7 height 7
click at [322, 351] on input "checkbox" at bounding box center [322, 354] width 6 height 6
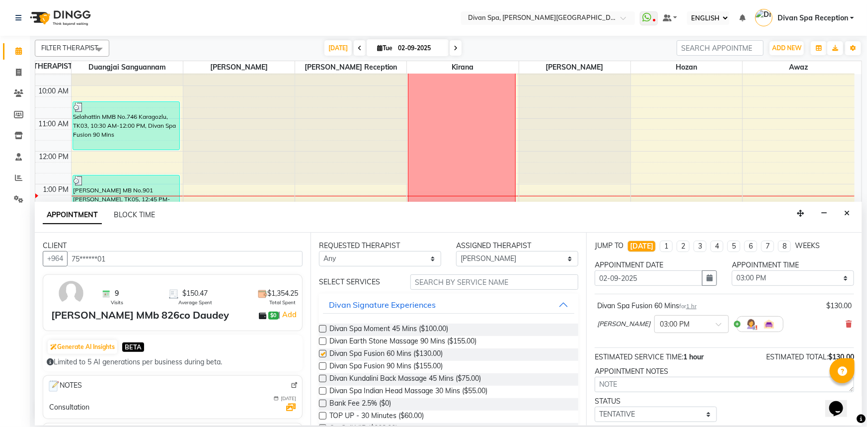
checkbox input "false"
click at [577, 389] on select "SELECT TENTATIVE CONFIRM CHECK-IN UPCOMING" at bounding box center [656, 414] width 122 height 15
select select "confirm booking"
click at [577, 389] on select "SELECT TENTATIVE CONFIRM CHECK-IN UPCOMING" at bounding box center [656, 414] width 122 height 15
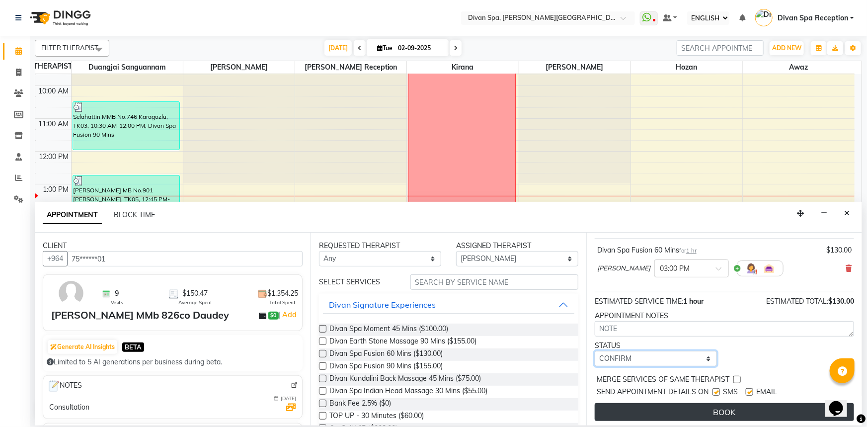
scroll to position [59, 0]
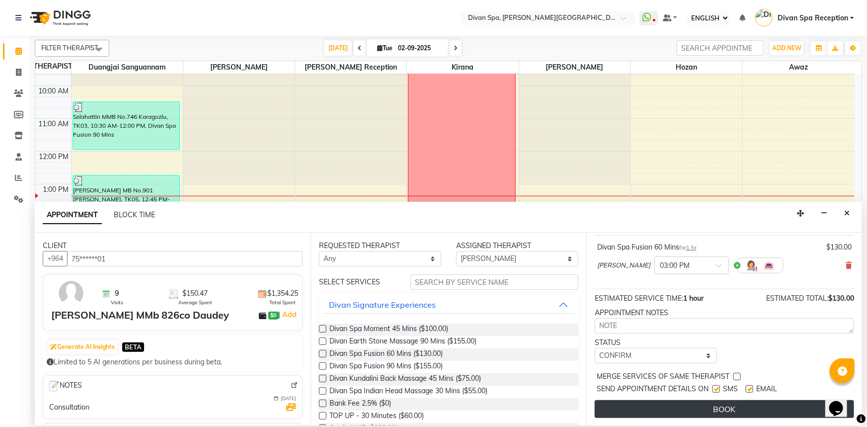
click at [577, 389] on button "BOOK" at bounding box center [724, 409] width 259 height 18
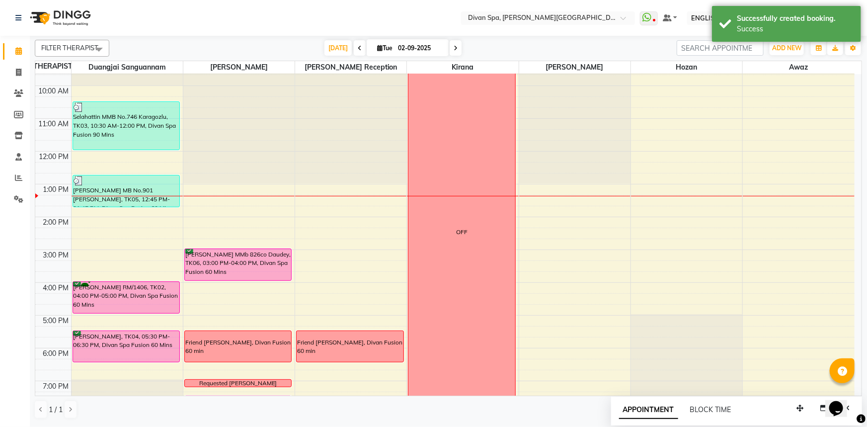
click at [233, 244] on div "6:00 AM 7:00 AM 8:00 AM 9:00 AM 10:00 AM 11:00 AM 12:00 PM 1:00 PM 2:00 PM 3:00…" at bounding box center [444, 233] width 819 height 557
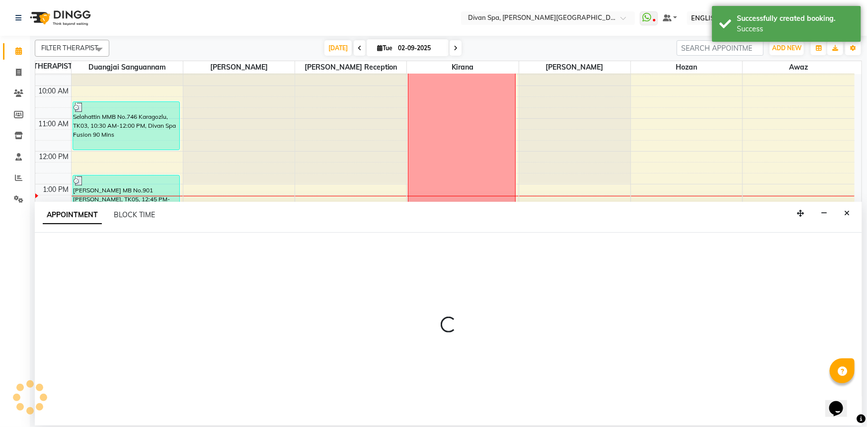
select select "17310"
select select "885"
select select "tentative"
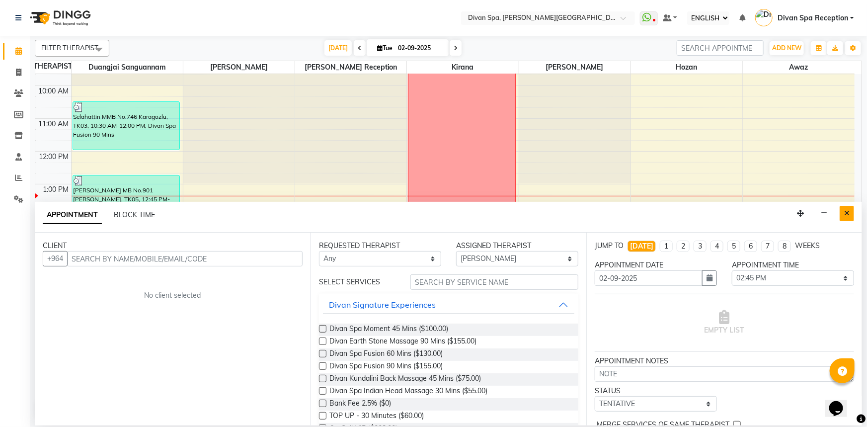
click at [577, 213] on button "Close" at bounding box center [847, 213] width 14 height 15
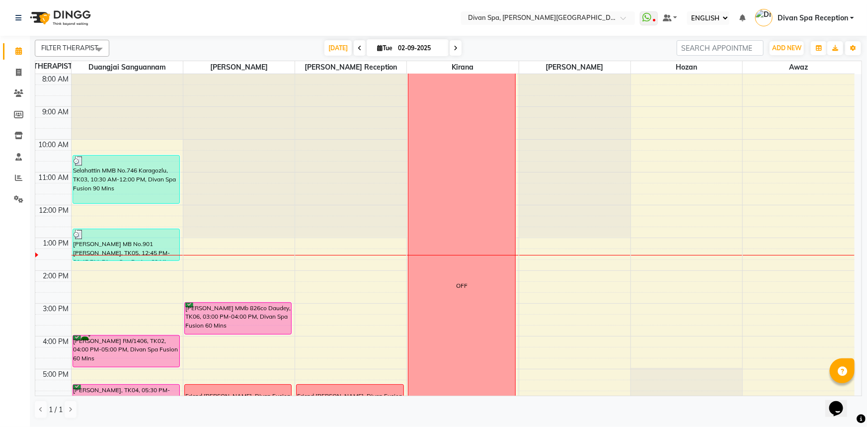
scroll to position [52, 0]
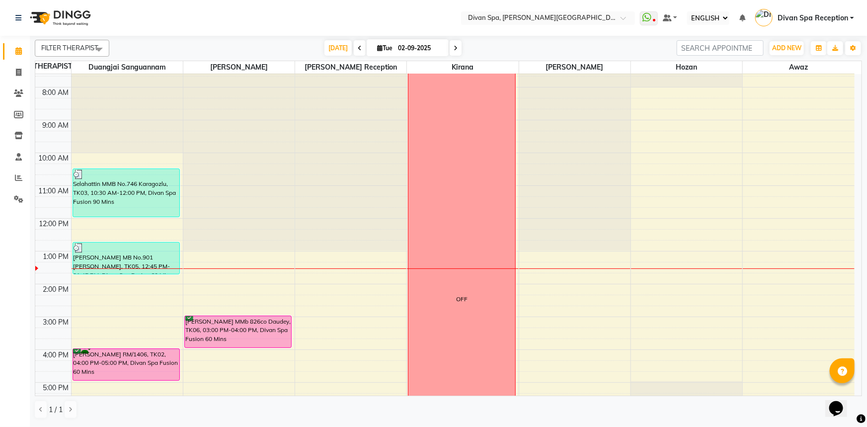
click at [360, 49] on span at bounding box center [360, 47] width 12 height 15
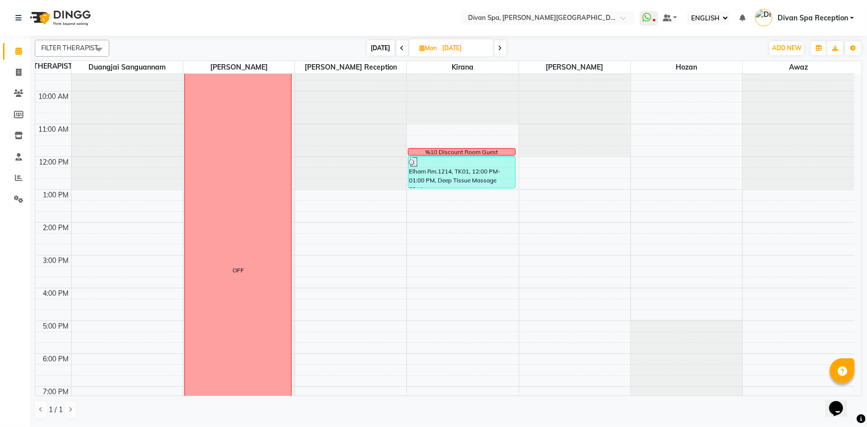
scroll to position [93, 0]
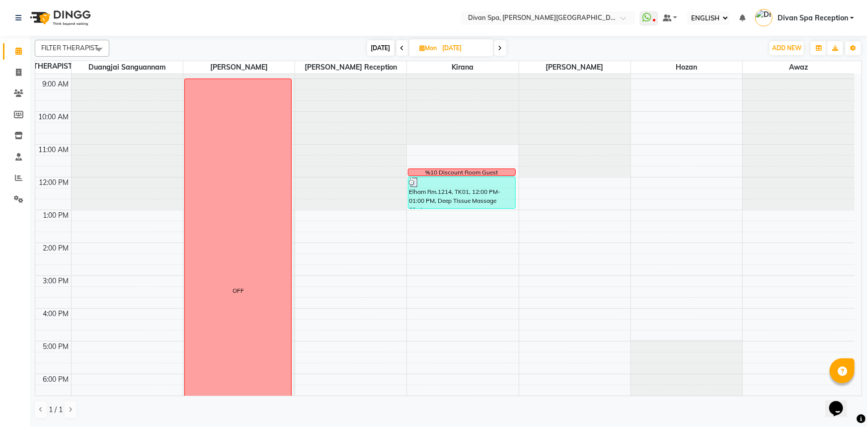
click at [382, 47] on span "[DATE]" at bounding box center [380, 47] width 27 height 15
type input "02-09-2025"
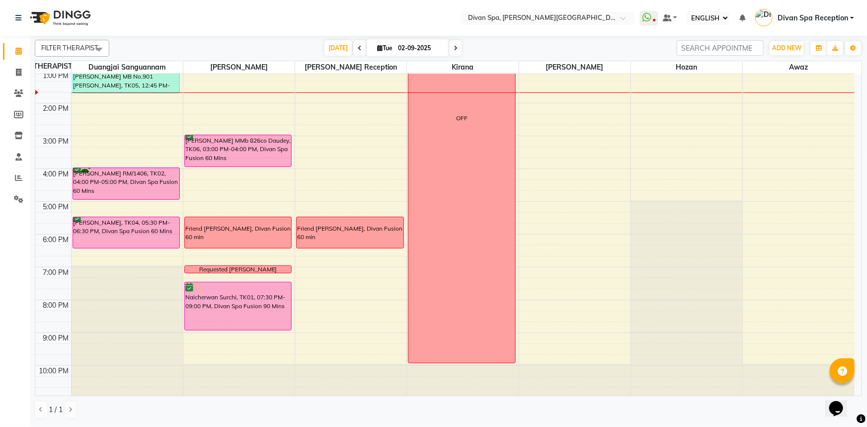
scroll to position [188, 0]
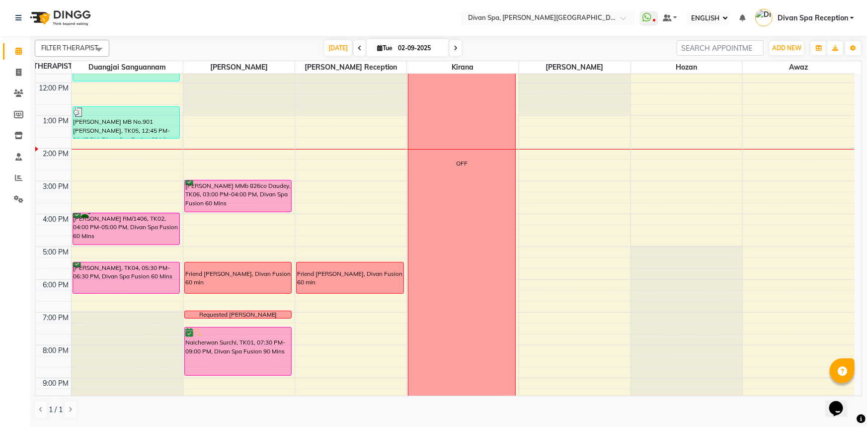
click at [134, 225] on div "[PERSON_NAME] RM/1406, TK02, 04:00 PM-05:00 PM, Divan Spa Fusion 60 Mins" at bounding box center [126, 228] width 107 height 31
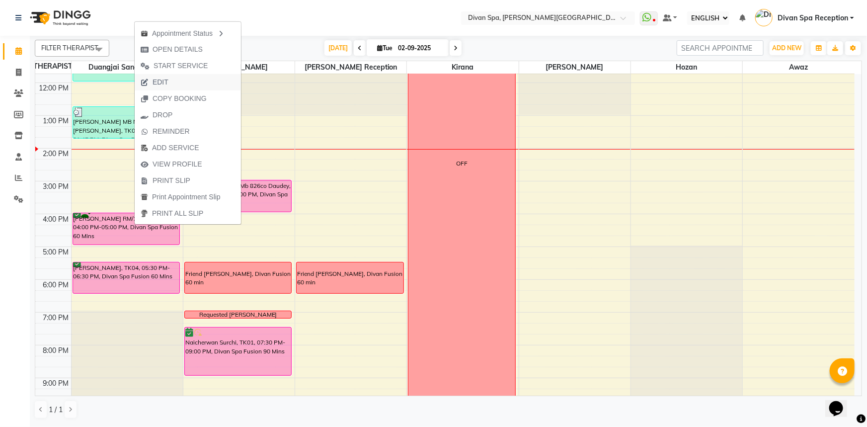
click at [163, 81] on span "EDIT" at bounding box center [161, 82] width 16 height 10
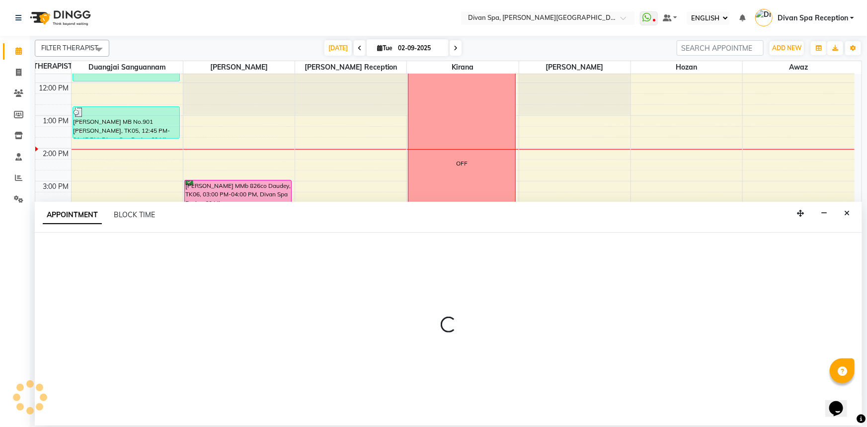
select select "tentative"
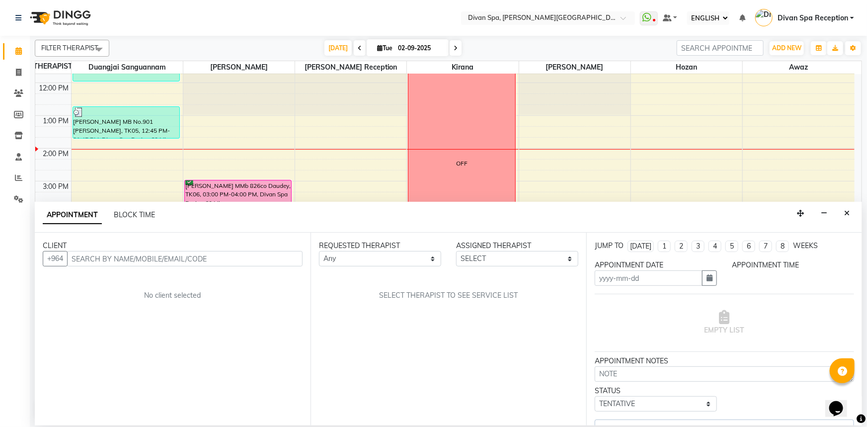
type input "02-09-2025"
select select "confirm booking"
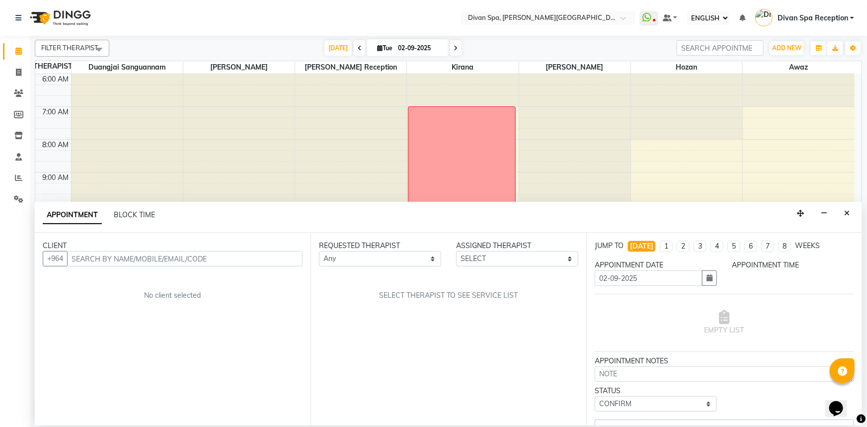
select select "960"
select select "17312"
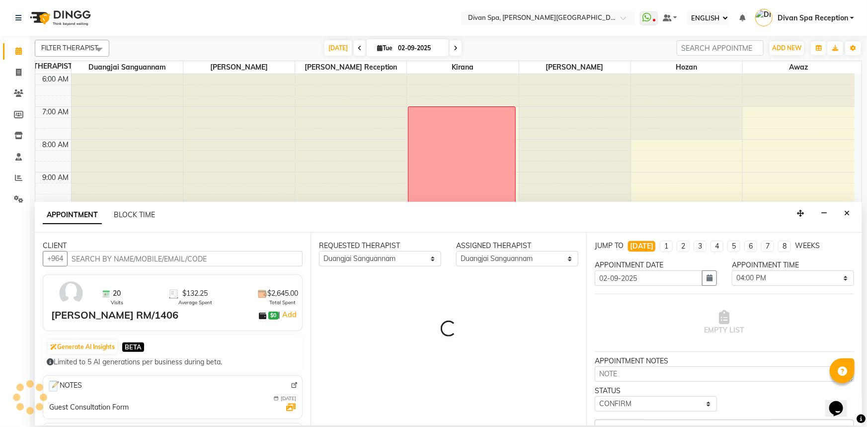
scroll to position [234, 0]
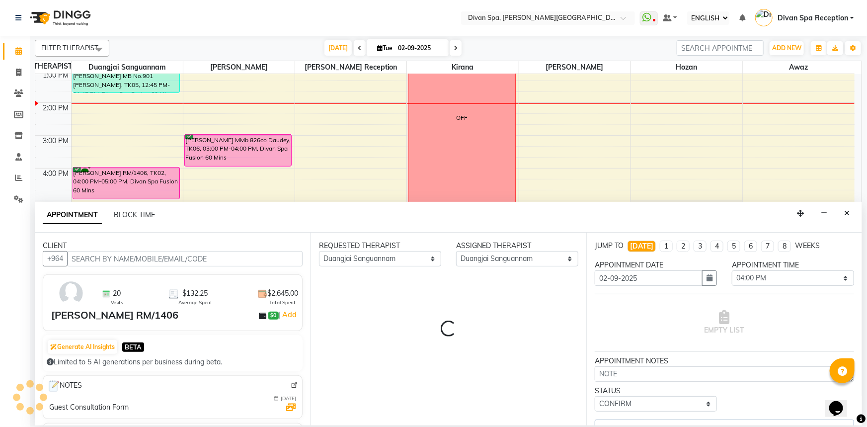
select select "2802"
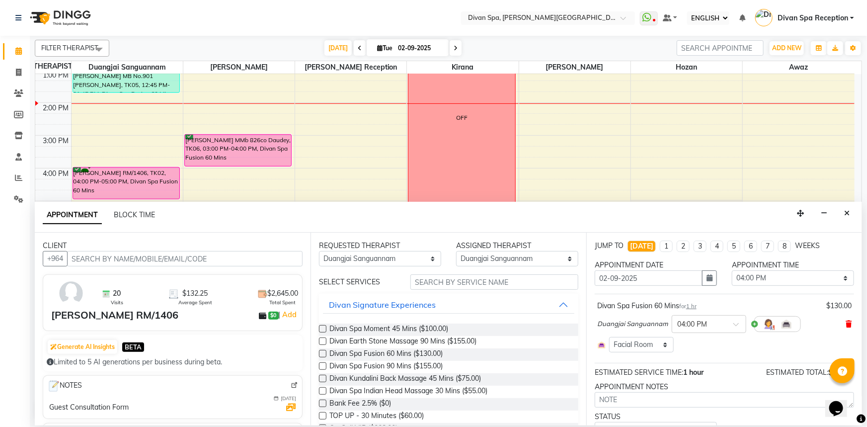
click at [577, 323] on icon at bounding box center [849, 324] width 6 height 7
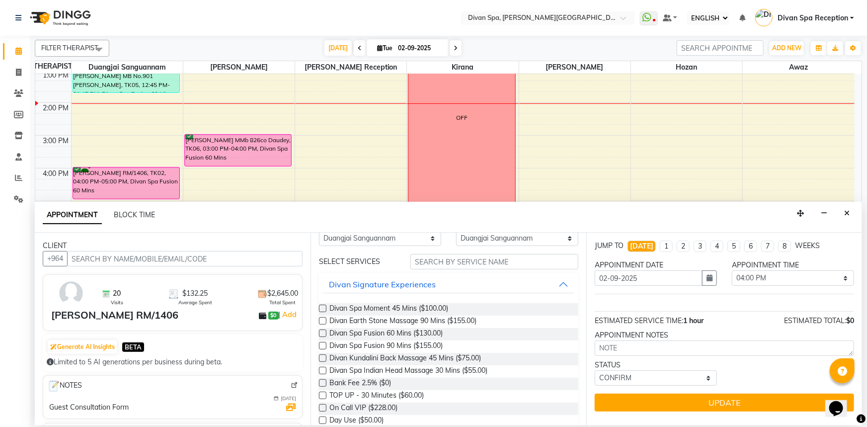
scroll to position [0, 0]
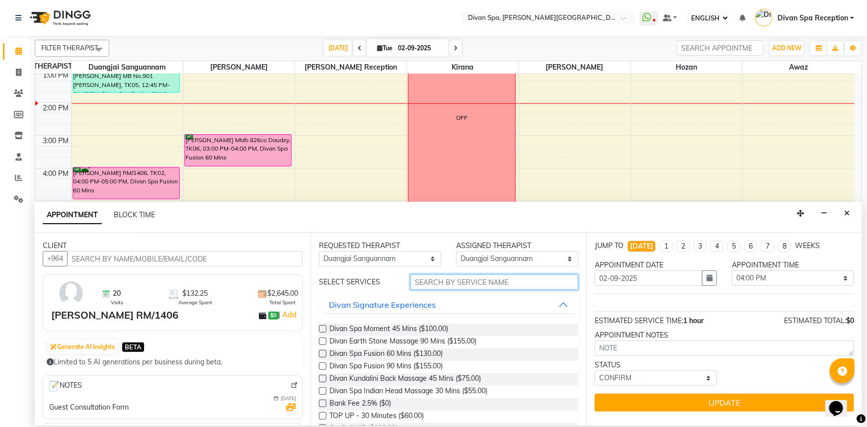
click at [454, 280] on input "text" at bounding box center [494, 281] width 168 height 15
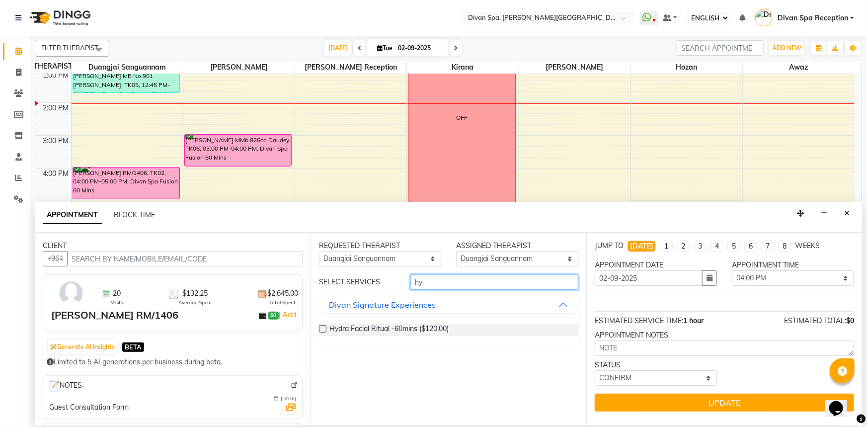
type input "hy"
click at [322, 327] on label at bounding box center [322, 328] width 7 height 7
click at [322, 327] on input "checkbox" at bounding box center [322, 329] width 6 height 6
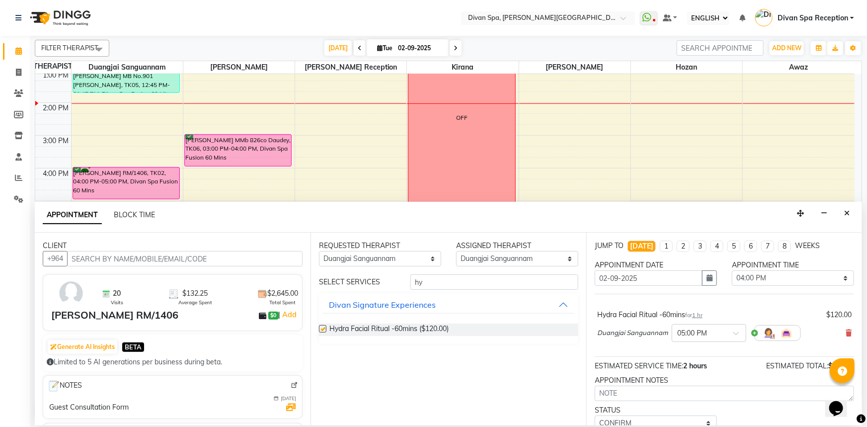
checkbox input "false"
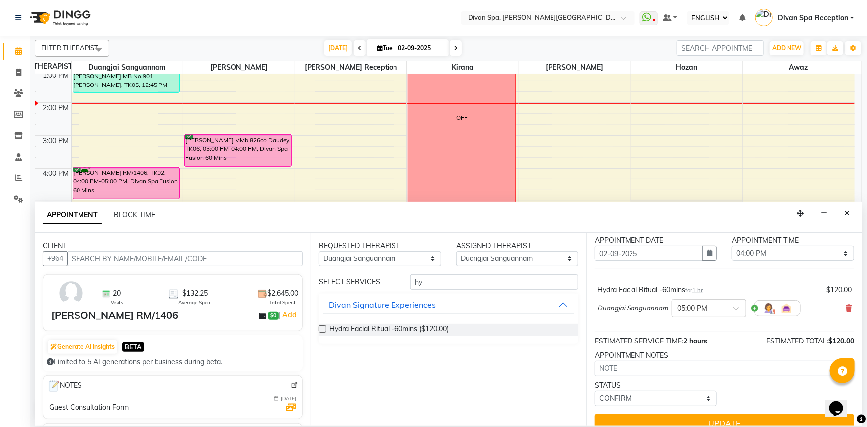
scroll to position [39, 0]
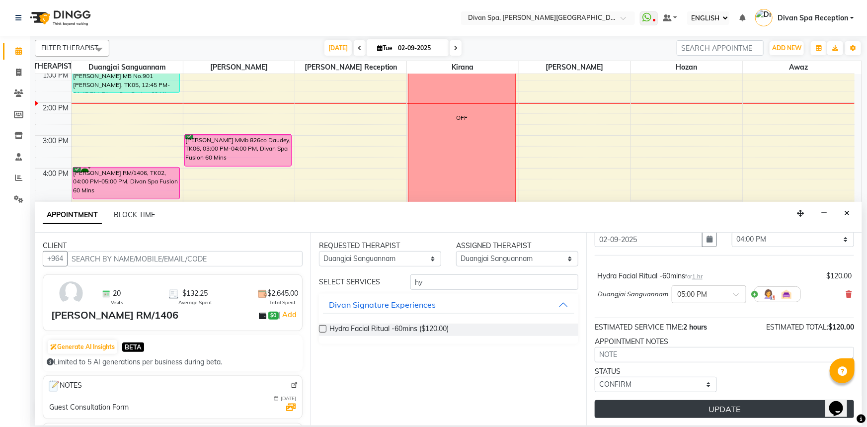
click at [577, 389] on button "UPDATE" at bounding box center [724, 409] width 259 height 18
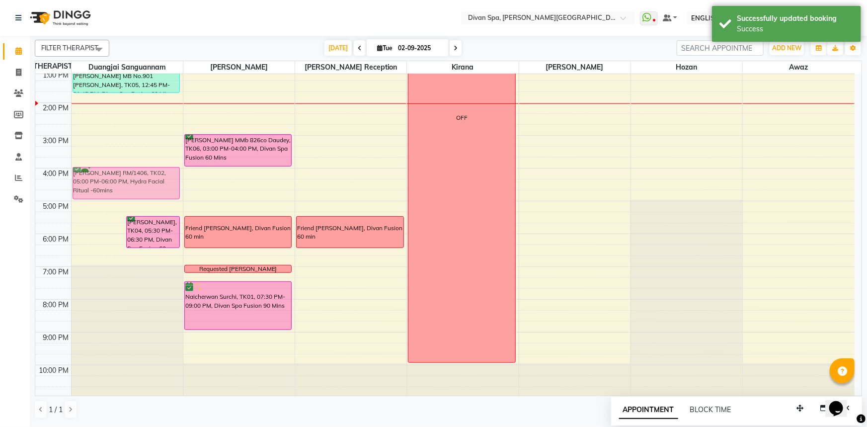
drag, startPoint x: 87, startPoint y: 217, endPoint x: 95, endPoint y: 190, distance: 28.0
click at [95, 190] on div "[PERSON_NAME] RM/1406, TK02, 05:00 PM-06:00 PM, Hydra Facial Ritual -60mins [PE…" at bounding box center [127, 118] width 111 height 557
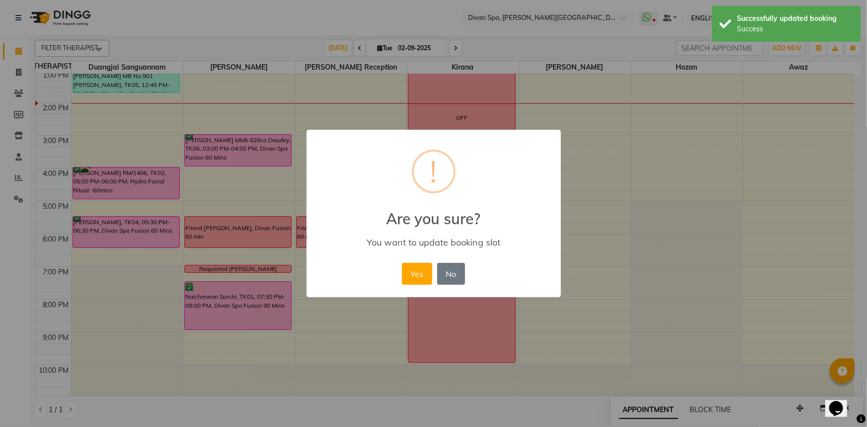
click at [410, 287] on div "Yes No No" at bounding box center [434, 273] width 68 height 27
click at [412, 266] on button "Yes" at bounding box center [417, 274] width 30 height 22
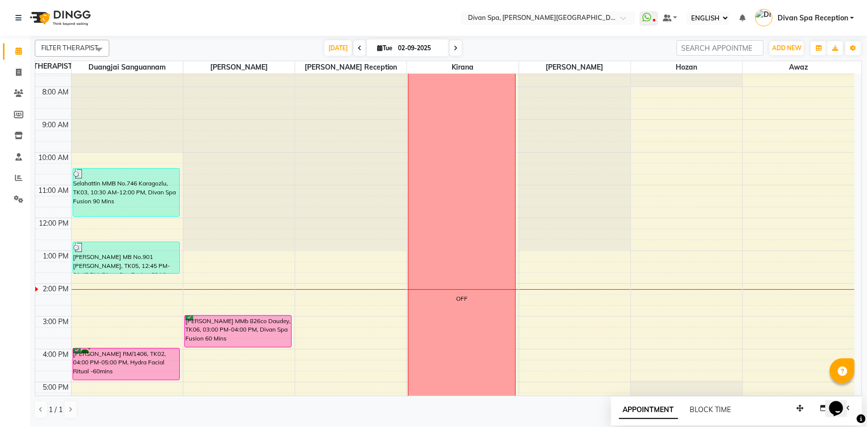
scroll to position [52, 0]
click at [375, 50] on span "Tue" at bounding box center [385, 47] width 20 height 7
select select "9"
select select "2025"
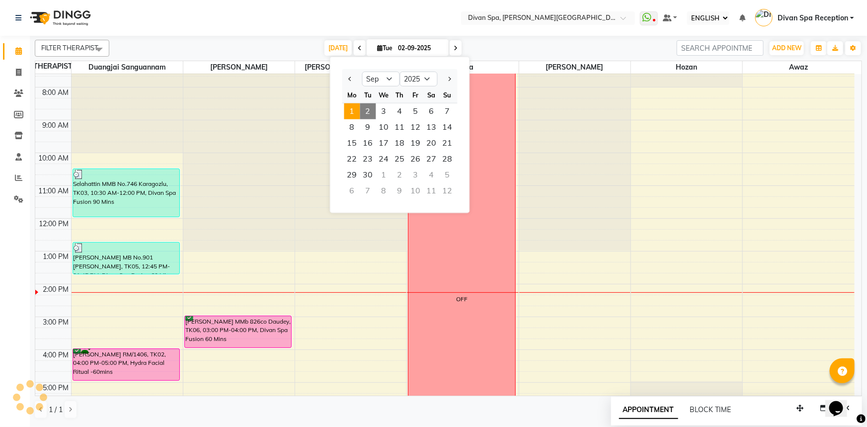
click at [352, 111] on span "1" at bounding box center [352, 111] width 16 height 16
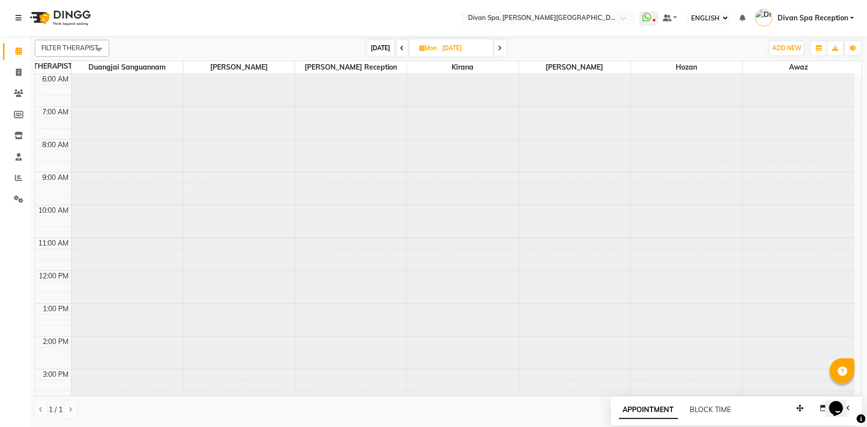
scroll to position [234, 0]
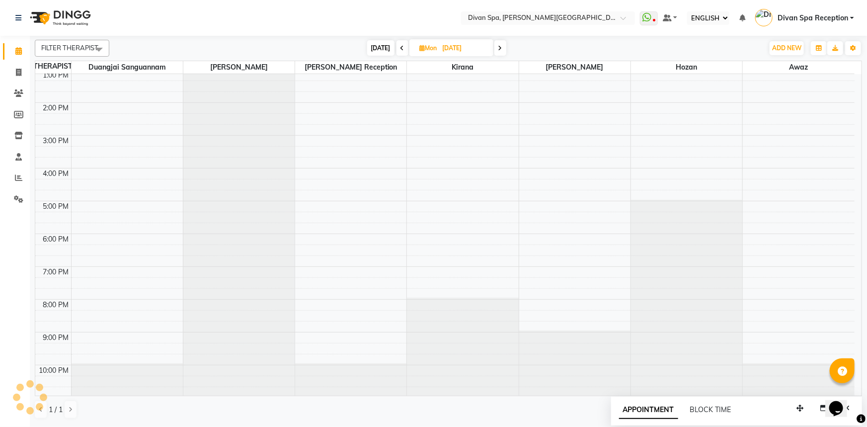
click at [399, 48] on span at bounding box center [403, 47] width 12 height 15
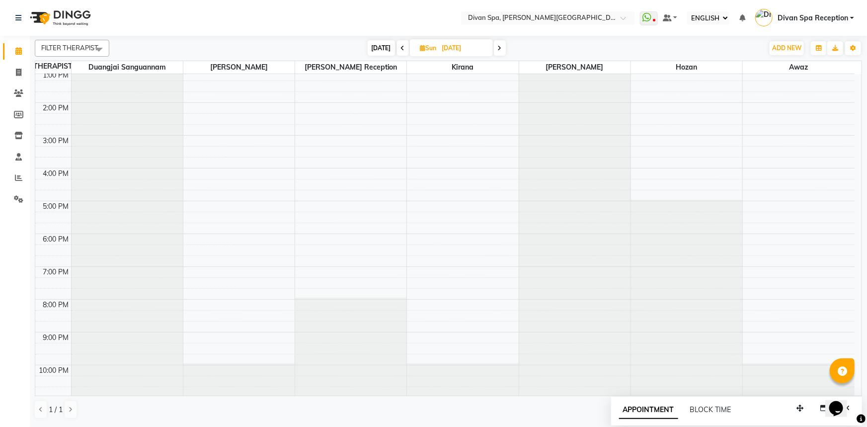
click at [399, 48] on span at bounding box center [403, 47] width 12 height 15
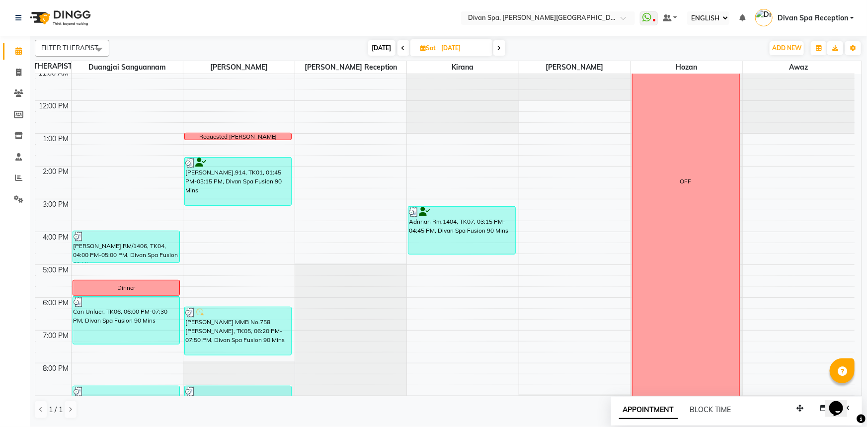
scroll to position [143, 0]
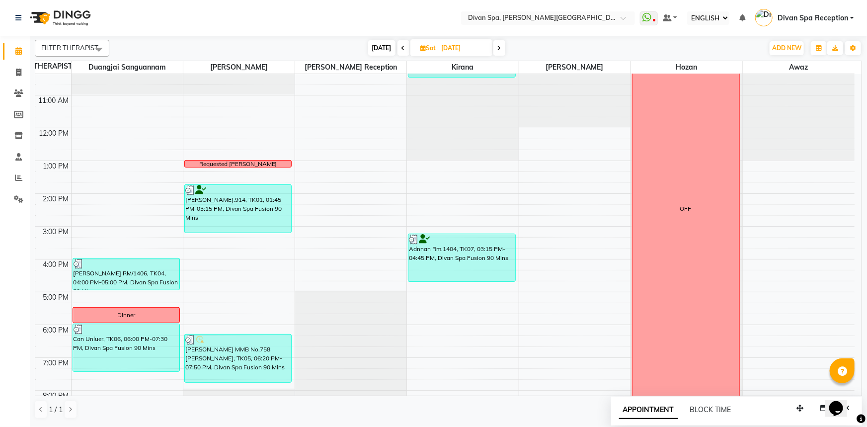
click at [403, 45] on icon at bounding box center [404, 48] width 4 height 6
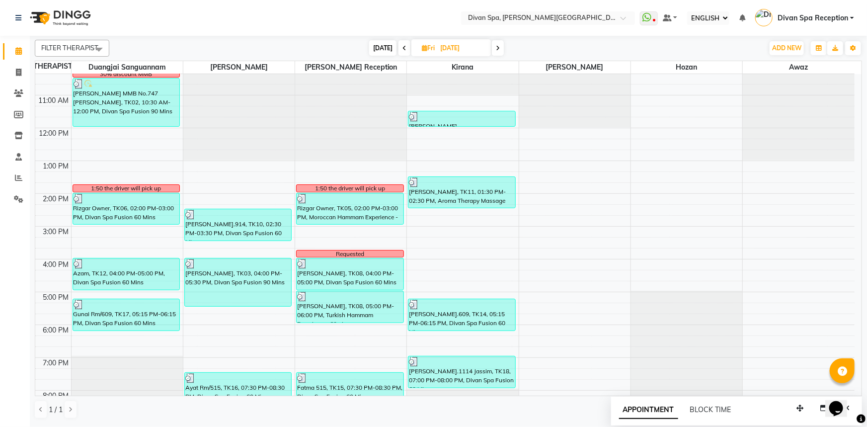
click at [499, 49] on icon at bounding box center [498, 48] width 4 height 6
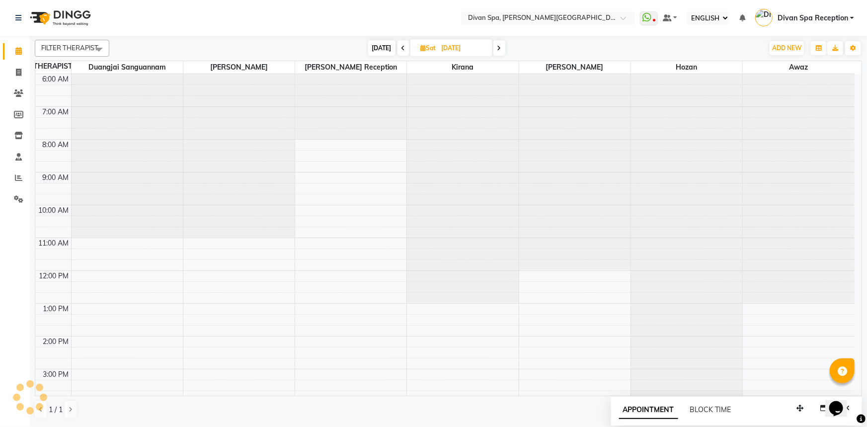
scroll to position [234, 0]
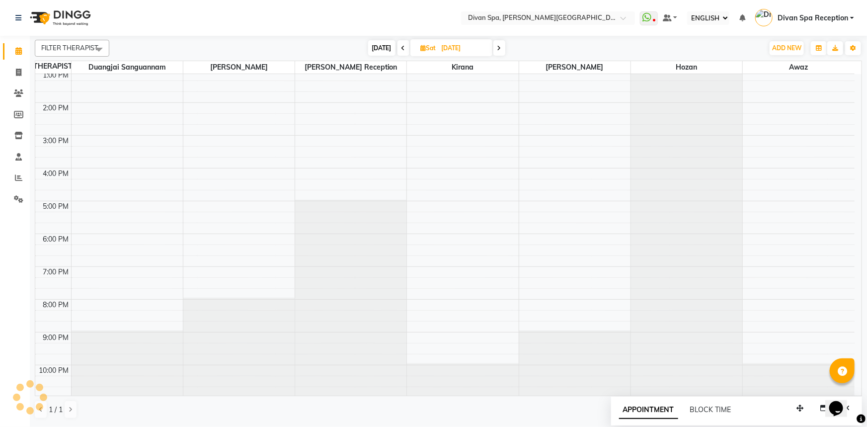
click at [499, 49] on icon at bounding box center [499, 48] width 4 height 6
type input "[DATE]"
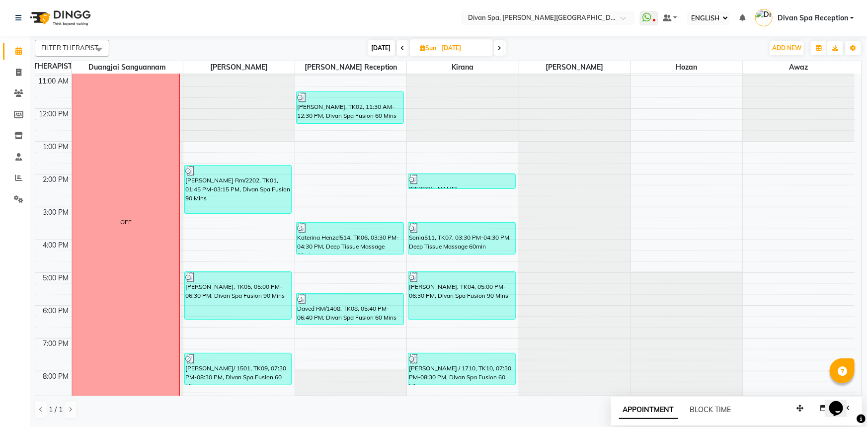
scroll to position [188, 0]
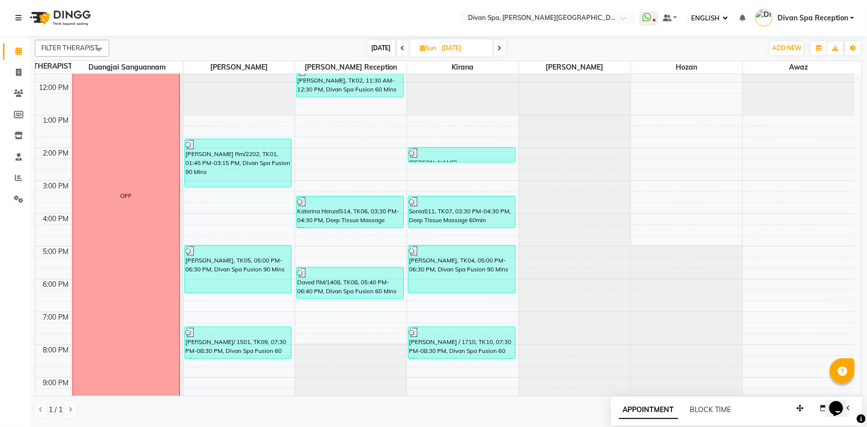
click at [435, 47] on span "Sun" at bounding box center [428, 47] width 21 height 7
select select "8"
select select "2025"
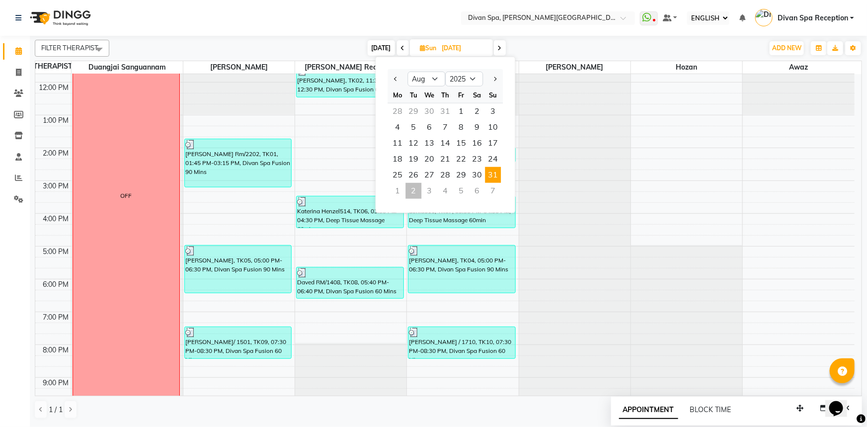
click at [407, 190] on div "2" at bounding box center [414, 191] width 16 height 16
type input "02-09-2025"
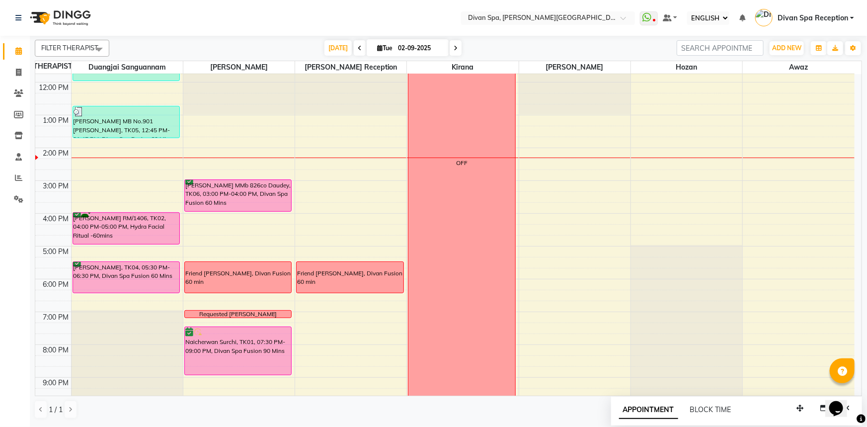
click at [222, 199] on div "[PERSON_NAME] MMb 826co Daudey, TK06, 03:00 PM-04:00 PM, Divan Spa Fusion 60 Mi…" at bounding box center [238, 195] width 107 height 31
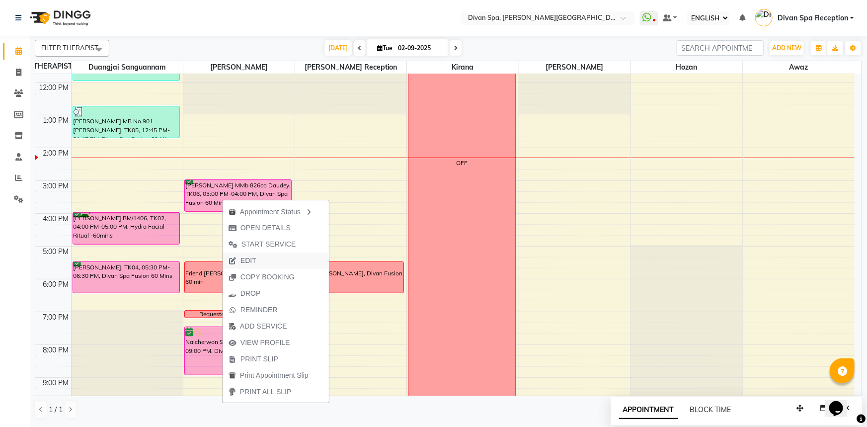
click at [253, 260] on span "EDIT" at bounding box center [249, 260] width 16 height 10
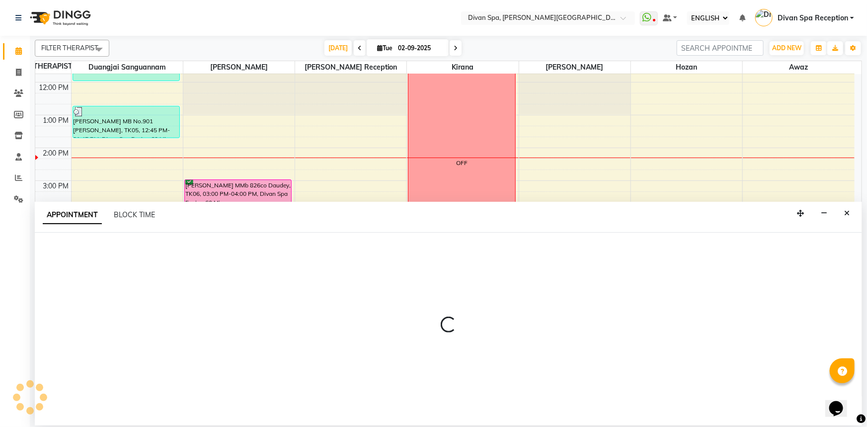
select select "tentative"
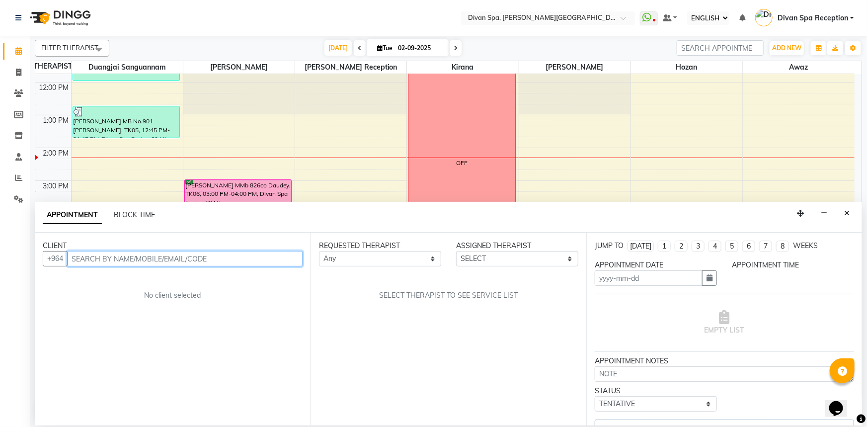
type input "02-09-2025"
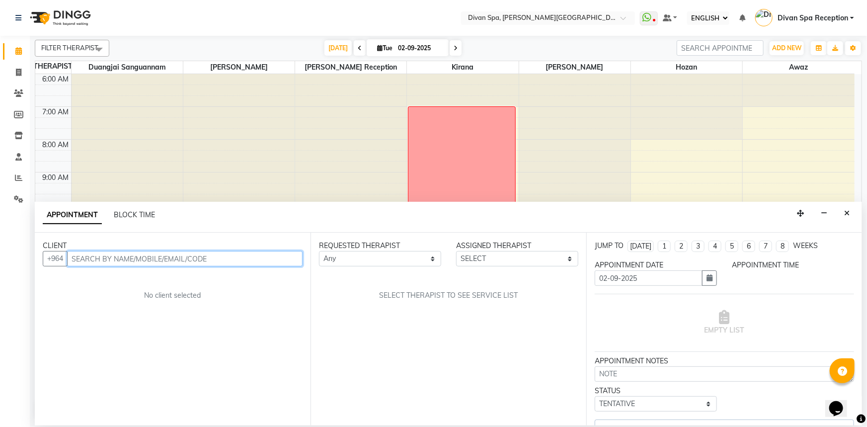
select select "confirm booking"
select select "900"
select select "17310"
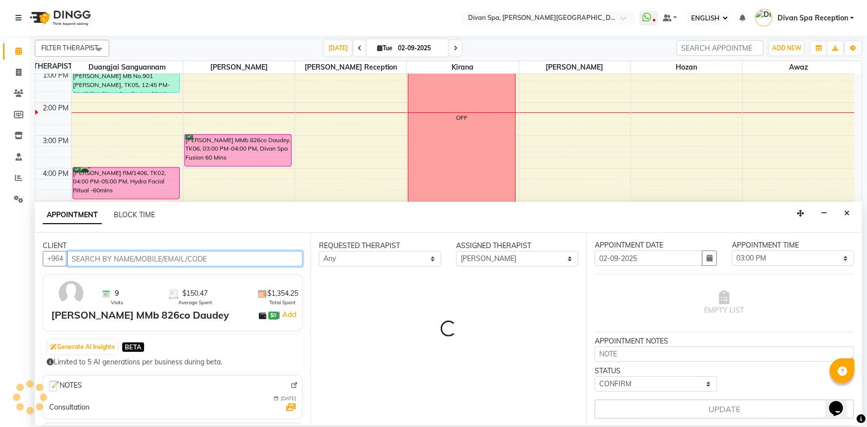
select select "2801"
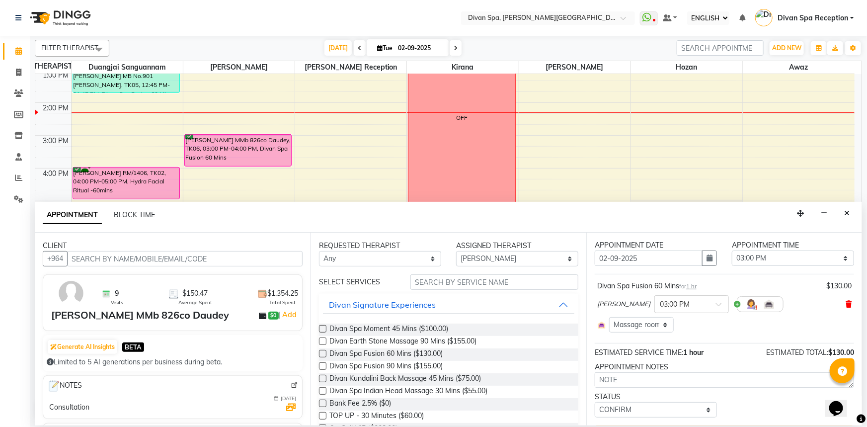
click at [577, 305] on icon at bounding box center [849, 304] width 6 height 7
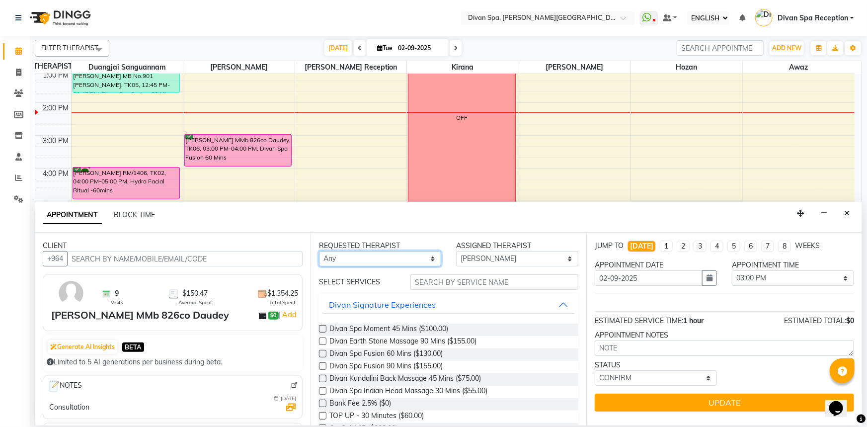
click at [430, 259] on select "Any [PERSON_NAME] Duangjai Sanguannam [PERSON_NAME] [PERSON_NAME] Reception [PE…" at bounding box center [380, 258] width 122 height 15
select select "17310"
click at [319, 251] on select "Any [PERSON_NAME] Duangjai Sanguannam [PERSON_NAME] [PERSON_NAME] Reception [PE…" at bounding box center [380, 258] width 122 height 15
click at [412, 368] on span "Divan Spa Fusion 90 Mins ($155.00)" at bounding box center [385, 367] width 113 height 12
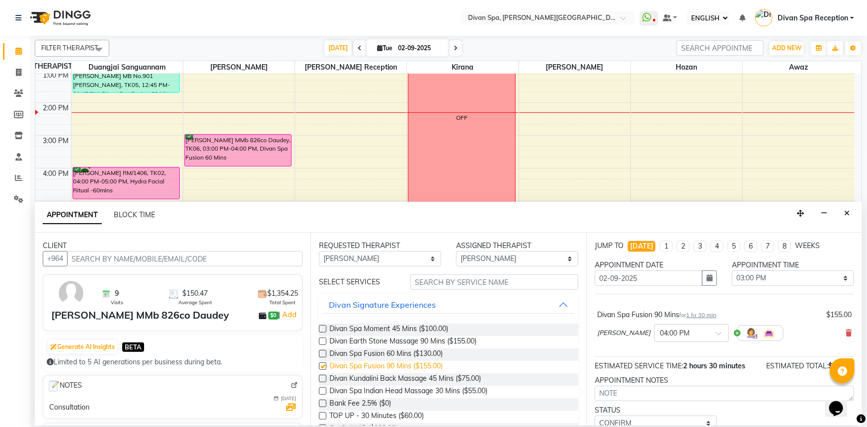
checkbox input "false"
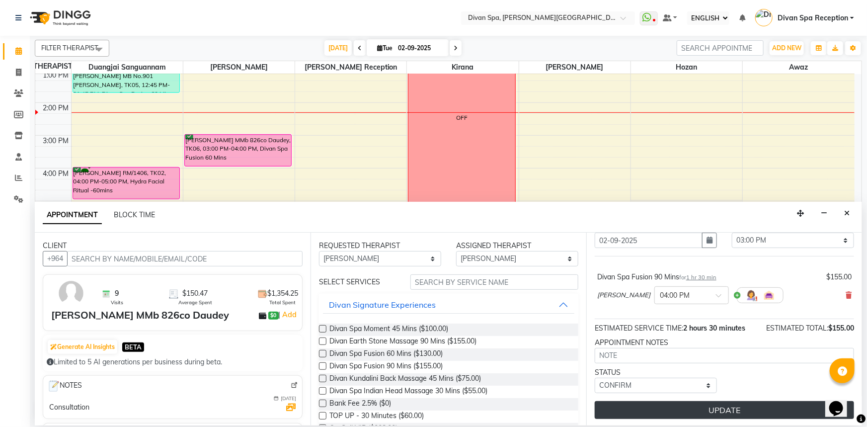
scroll to position [39, 0]
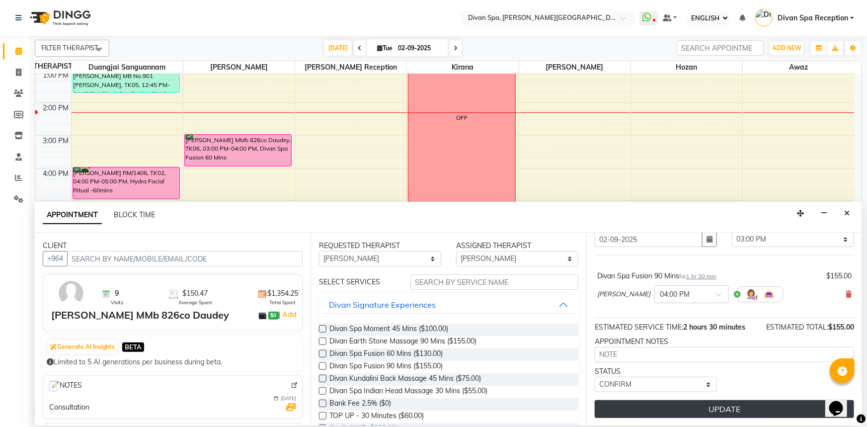
click at [577, 389] on button "UPDATE" at bounding box center [724, 409] width 259 height 18
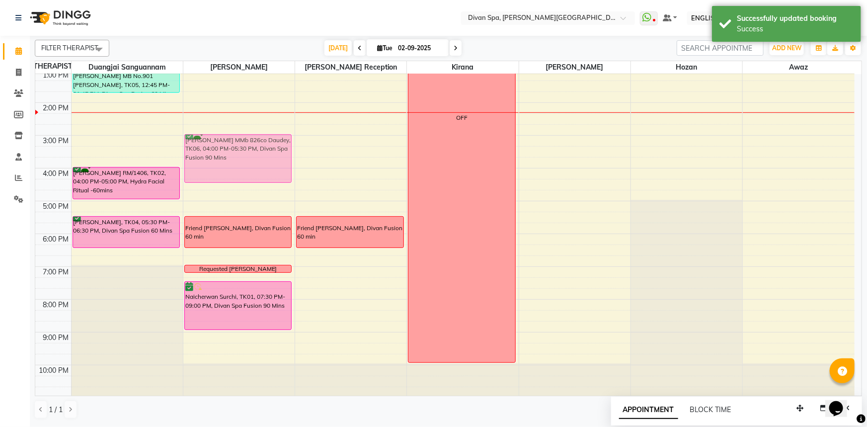
drag, startPoint x: 231, startPoint y: 188, endPoint x: 226, endPoint y: 160, distance: 28.8
click at [226, 160] on div "[PERSON_NAME] MMb 826co Daudey, TK06, 04:00 PM-05:30 PM, Divan Spa Fusion 90 Mi…" at bounding box center [238, 118] width 111 height 557
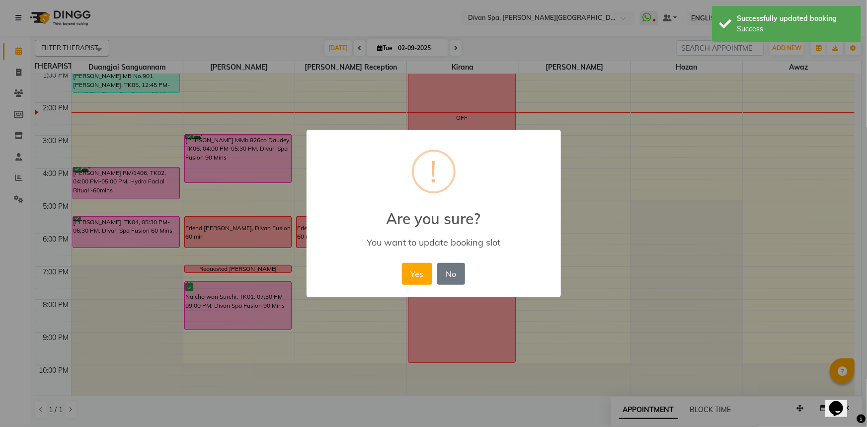
click at [225, 160] on div "× ! Are you sure? You want to update booking slot Yes No No" at bounding box center [433, 213] width 867 height 427
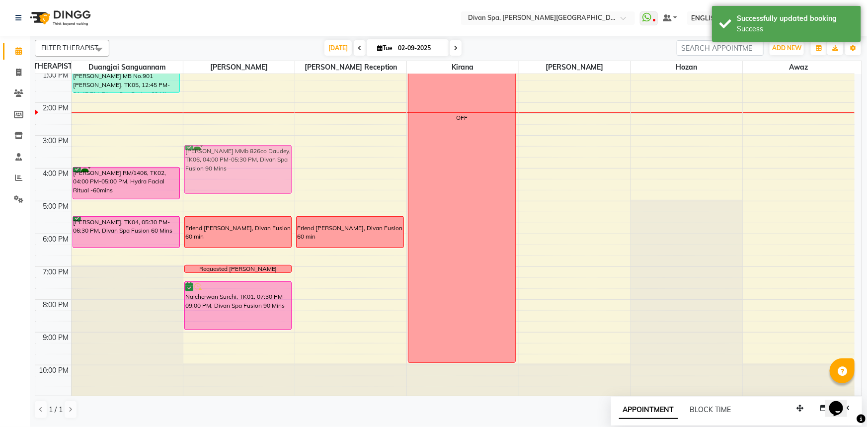
drag, startPoint x: 254, startPoint y: 200, endPoint x: 245, endPoint y: 179, distance: 22.5
click at [246, 179] on div "[PERSON_NAME] MMb 826co Daudey, TK06, 04:00 PM-05:30 PM, Divan Spa Fusion 90 Mi…" at bounding box center [238, 118] width 111 height 557
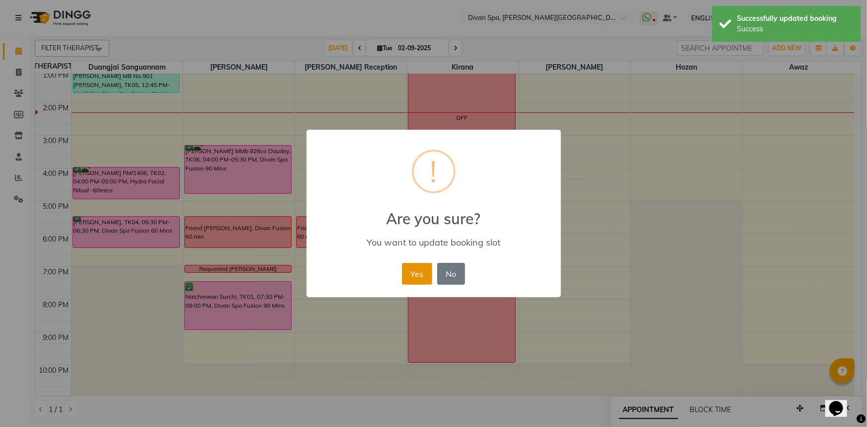
click at [416, 270] on button "Yes" at bounding box center [417, 274] width 30 height 22
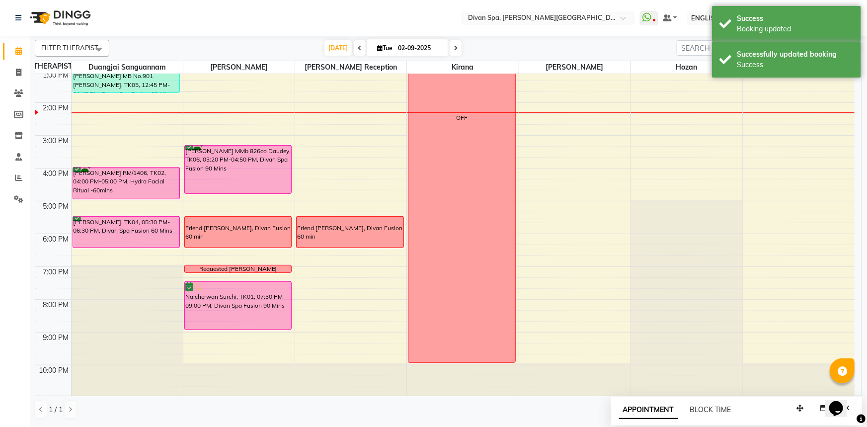
click at [224, 174] on div "[PERSON_NAME] MMb 826co Daudey, TK06, 03:20 PM-04:50 PM, Divan Spa Fusion 90 Mi…" at bounding box center [238, 170] width 107 height 48
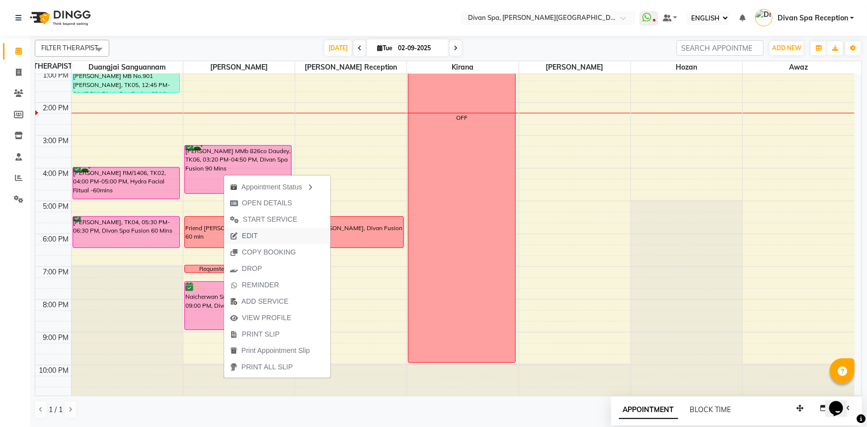
click at [259, 240] on span "EDIT" at bounding box center [244, 236] width 40 height 16
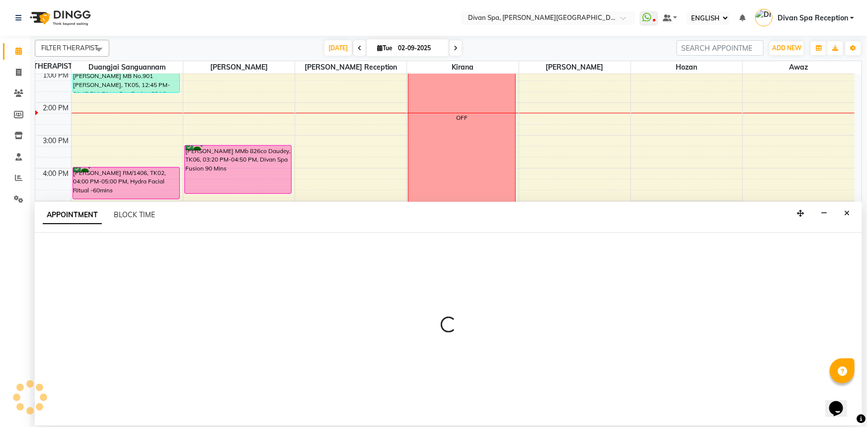
select select "tentative"
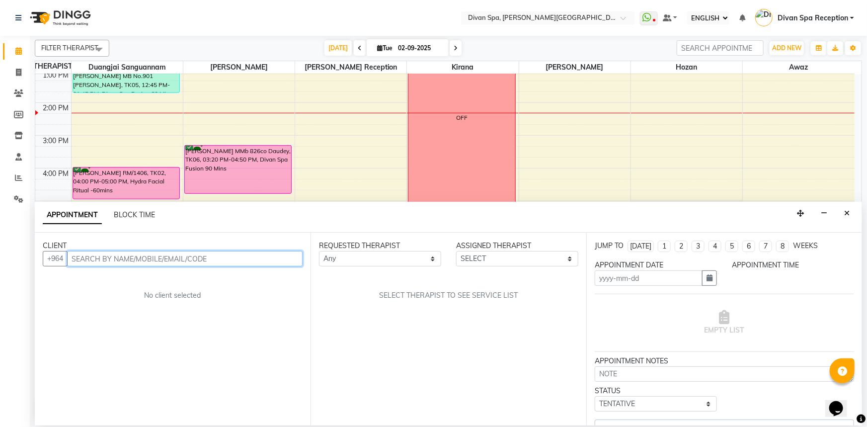
type input "02-09-2025"
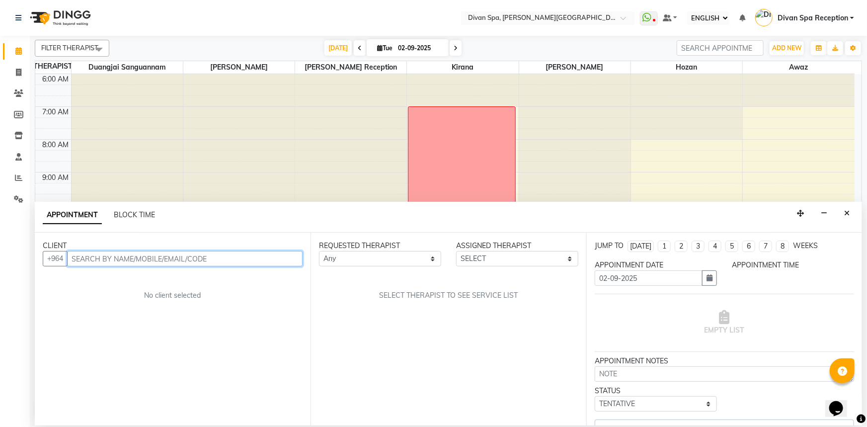
select select "confirm booking"
select select "17310"
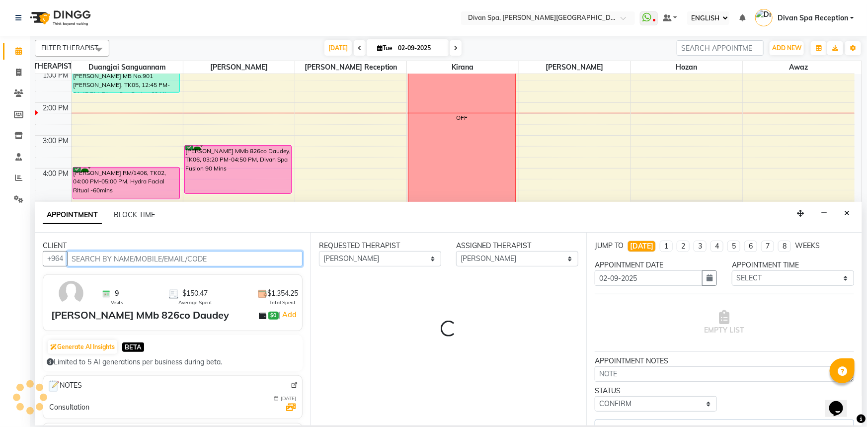
select select "2804"
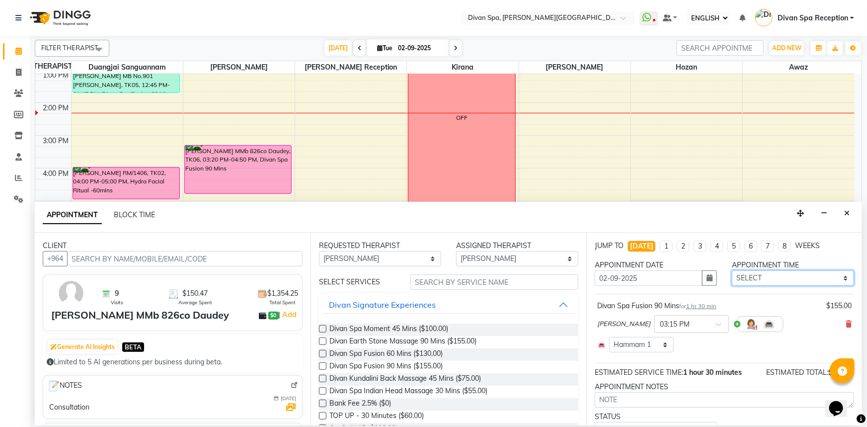
click at [577, 275] on select "SELECT 07:00 AM 07:15 AM 07:30 AM 07:45 AM 08:00 AM 08:15 AM 08:30 AM 08:45 AM …" at bounding box center [793, 277] width 122 height 15
select select "900"
click at [577, 270] on select "SELECT 07:00 AM 07:15 AM 07:30 AM 07:45 AM 08:00 AM 08:15 AM 08:30 AM 08:45 AM …" at bounding box center [793, 277] width 122 height 15
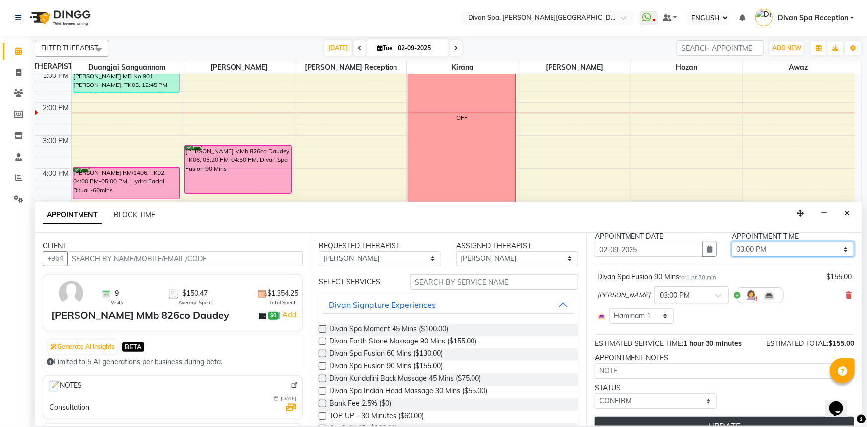
scroll to position [45, 0]
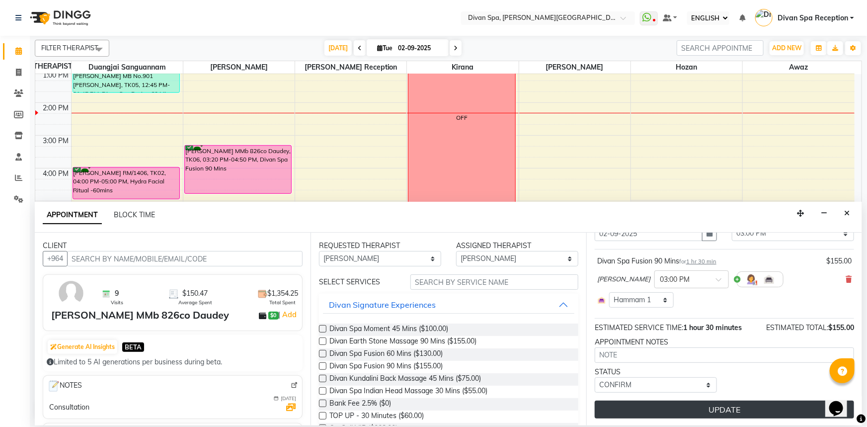
click at [577, 389] on button "UPDATE" at bounding box center [724, 410] width 259 height 18
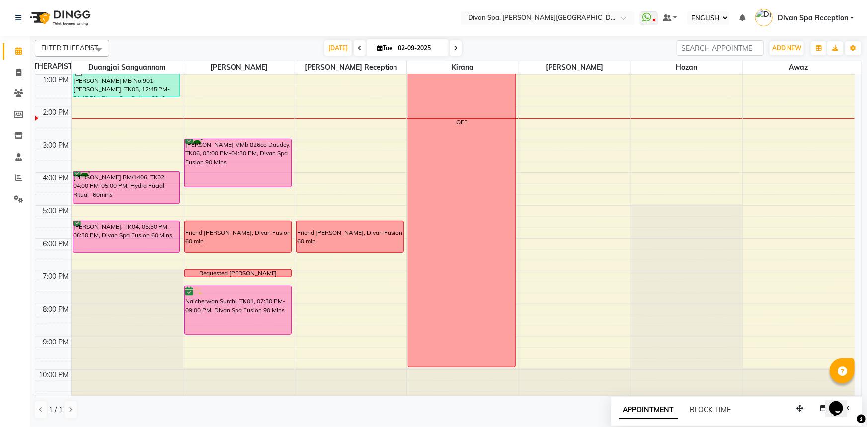
scroll to position [233, 0]
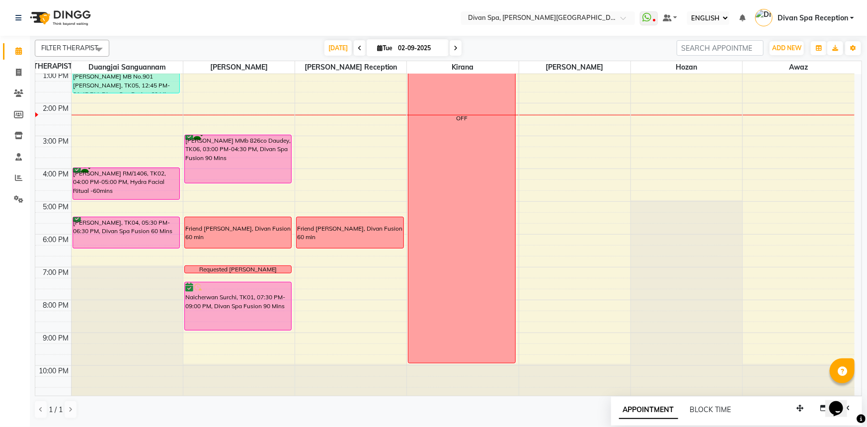
click at [265, 158] on div "[PERSON_NAME] MMb 826co Daudey, TK06, 03:00 PM-04:30 PM, Divan Spa Fusion 90 Mi…" at bounding box center [238, 159] width 107 height 48
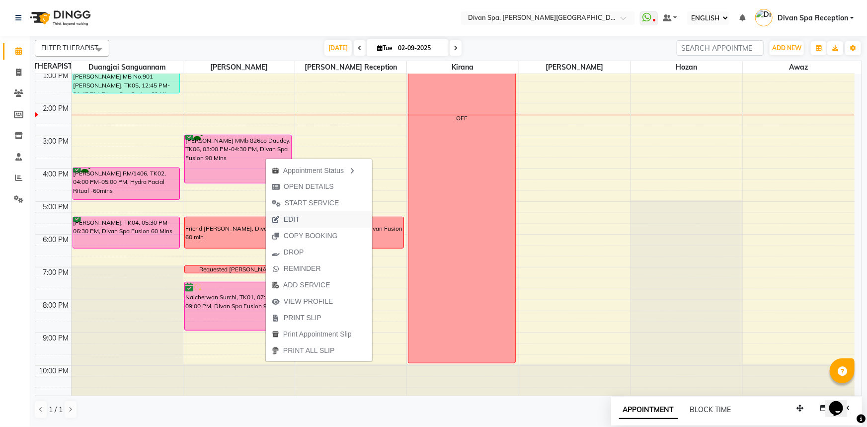
click at [307, 214] on button "EDIT" at bounding box center [319, 219] width 106 height 16
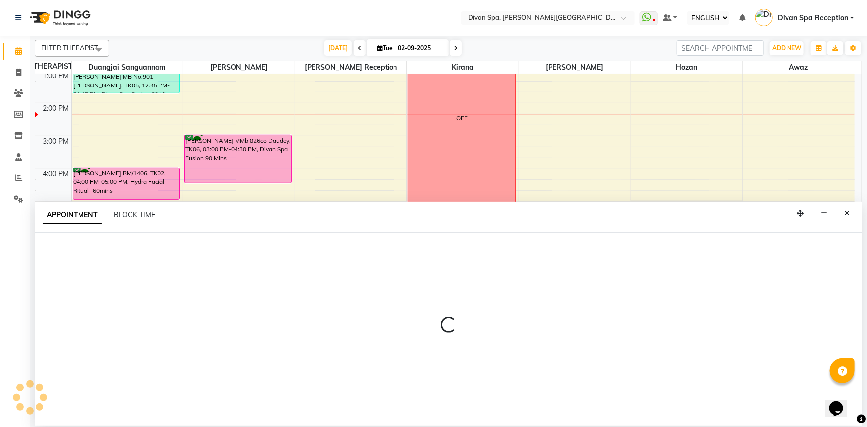
select select "tentative"
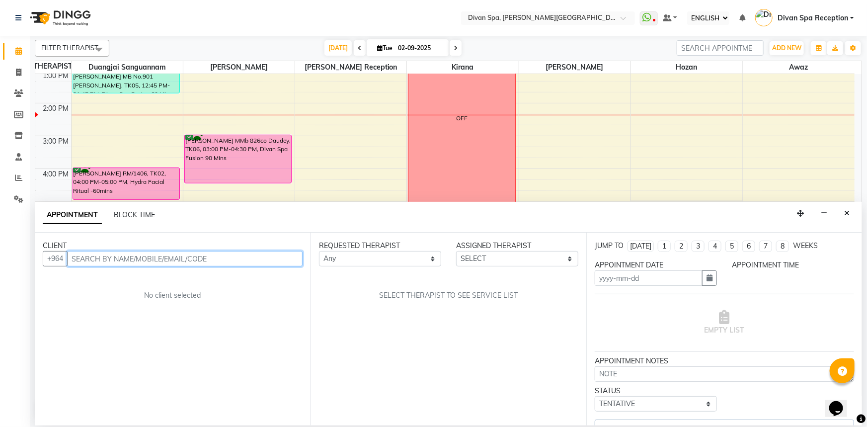
type input "02-09-2025"
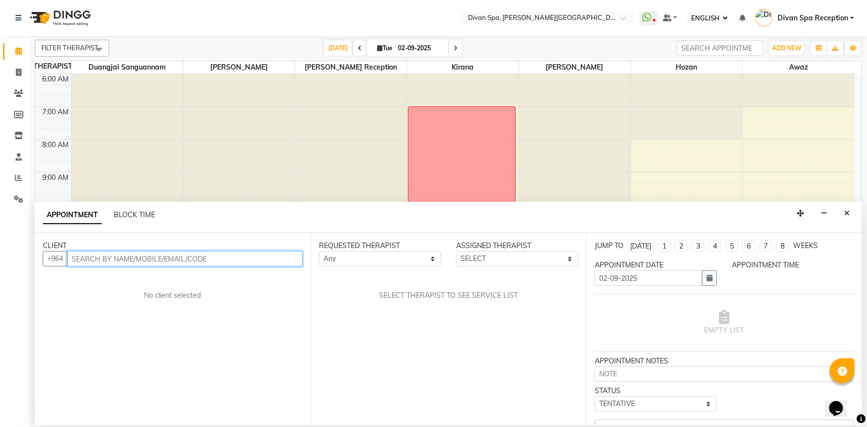
select select "confirm booking"
select select "900"
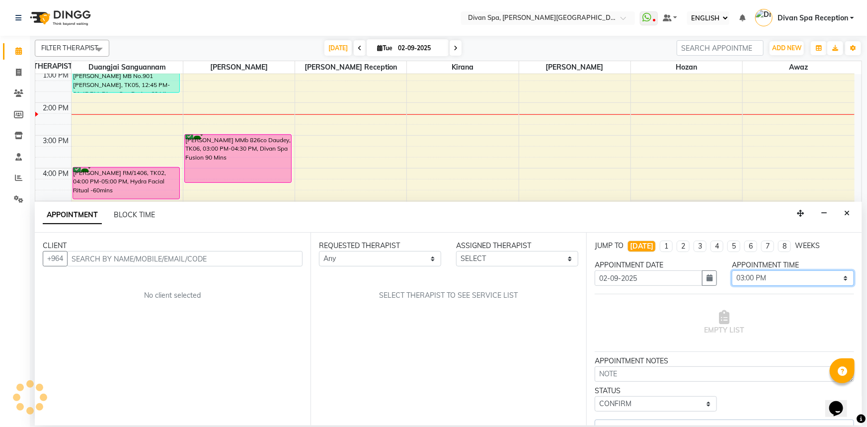
click at [577, 270] on select "SELECT 07:00 AM 07:15 AM 07:30 AM 07:45 AM 08:00 AM 08:15 AM 08:30 AM 08:45 AM …" at bounding box center [793, 277] width 122 height 15
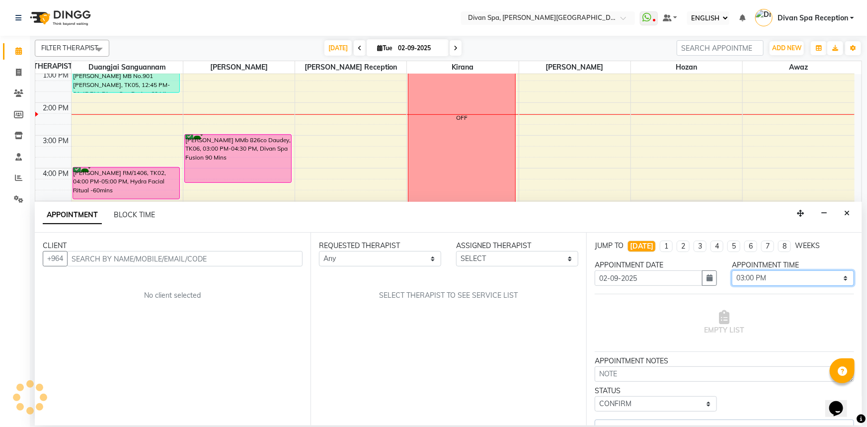
select select "17310"
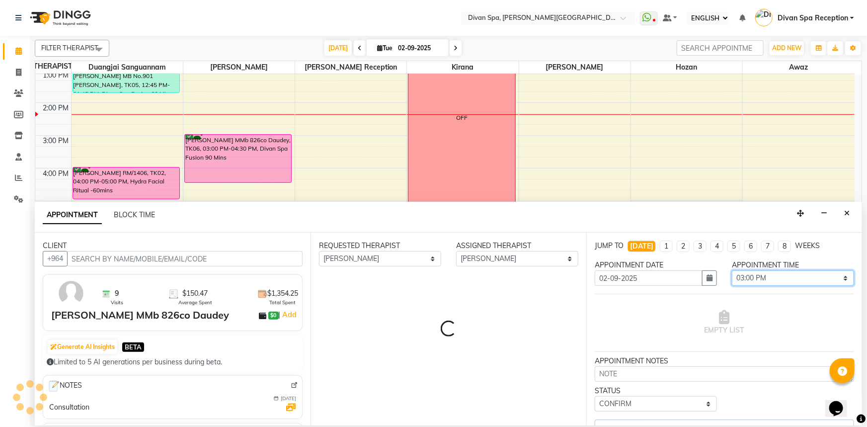
select select "2804"
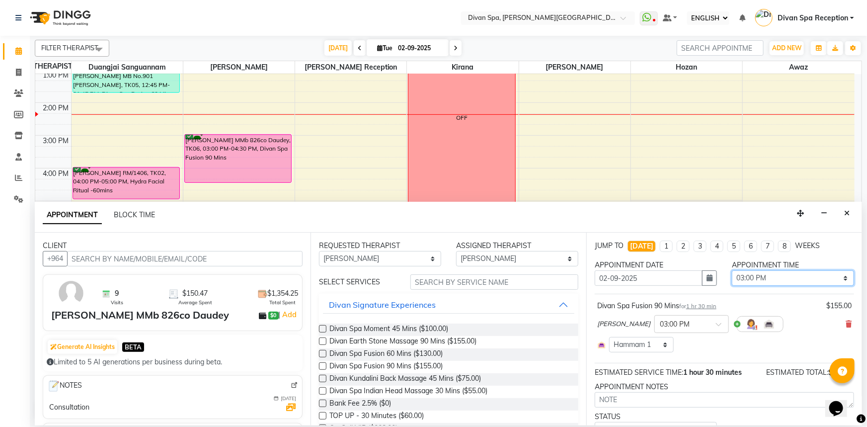
select select "930"
click at [577, 270] on select "SELECT 07:00 AM 07:15 AM 07:30 AM 07:45 AM 08:00 AM 08:15 AM 08:30 AM 08:45 AM …" at bounding box center [793, 277] width 122 height 15
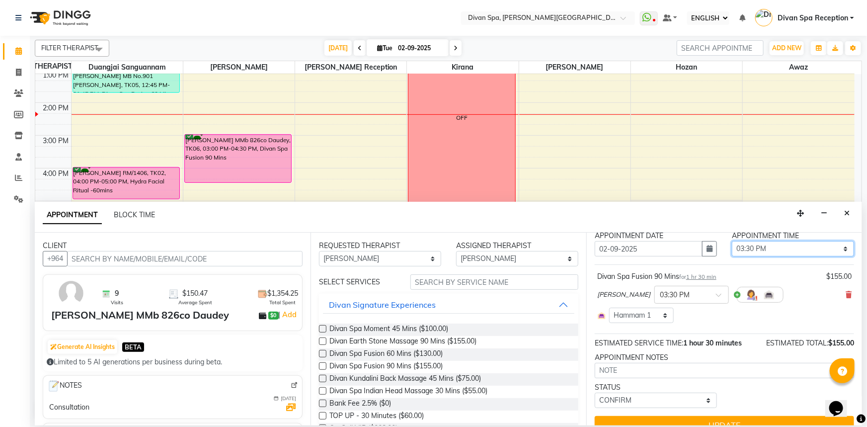
scroll to position [45, 0]
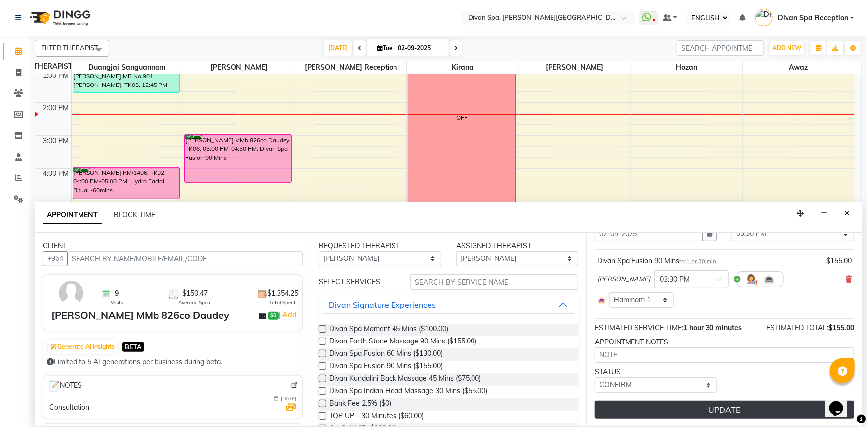
click at [577, 389] on button "UPDATE" at bounding box center [724, 410] width 259 height 18
